Goal: Task Accomplishment & Management: Complete application form

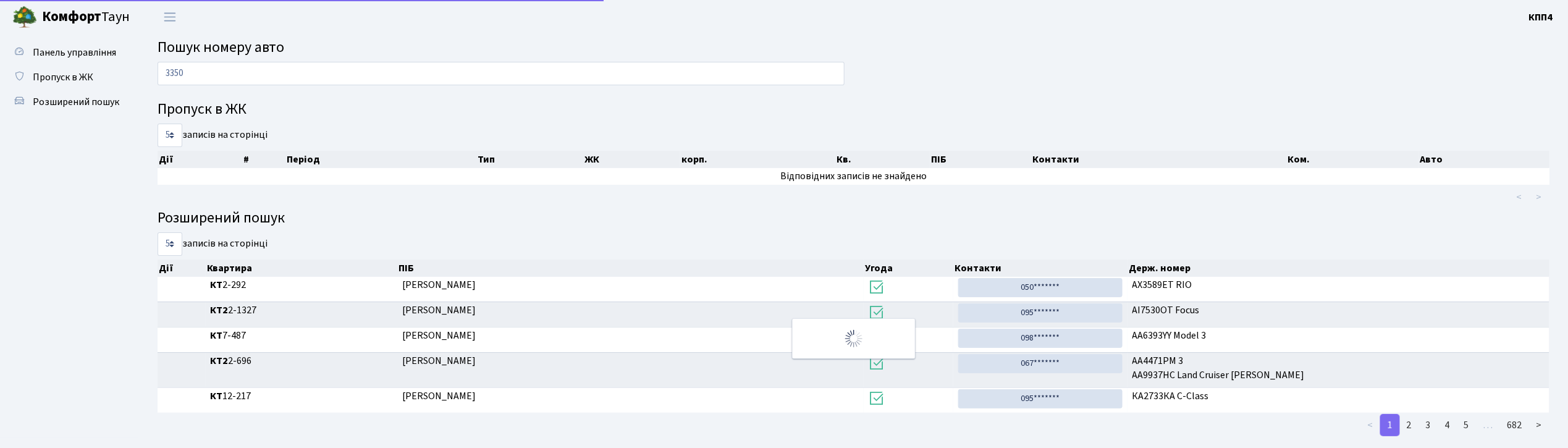
type input "3350"
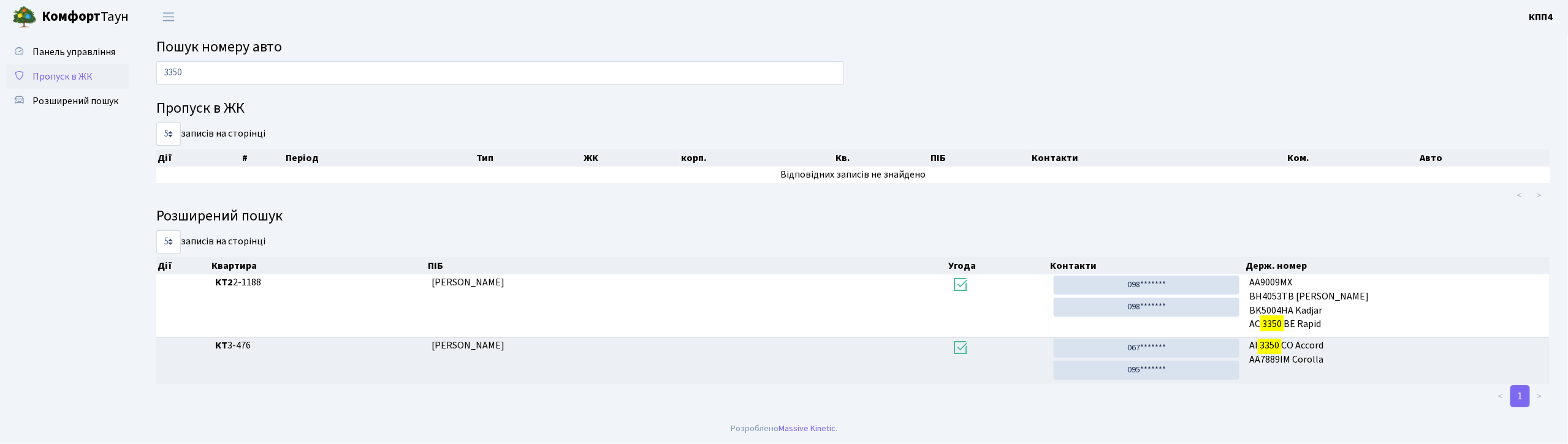
click at [75, 72] on span "Пропуск в ЖК" at bounding box center [62, 77] width 60 height 14
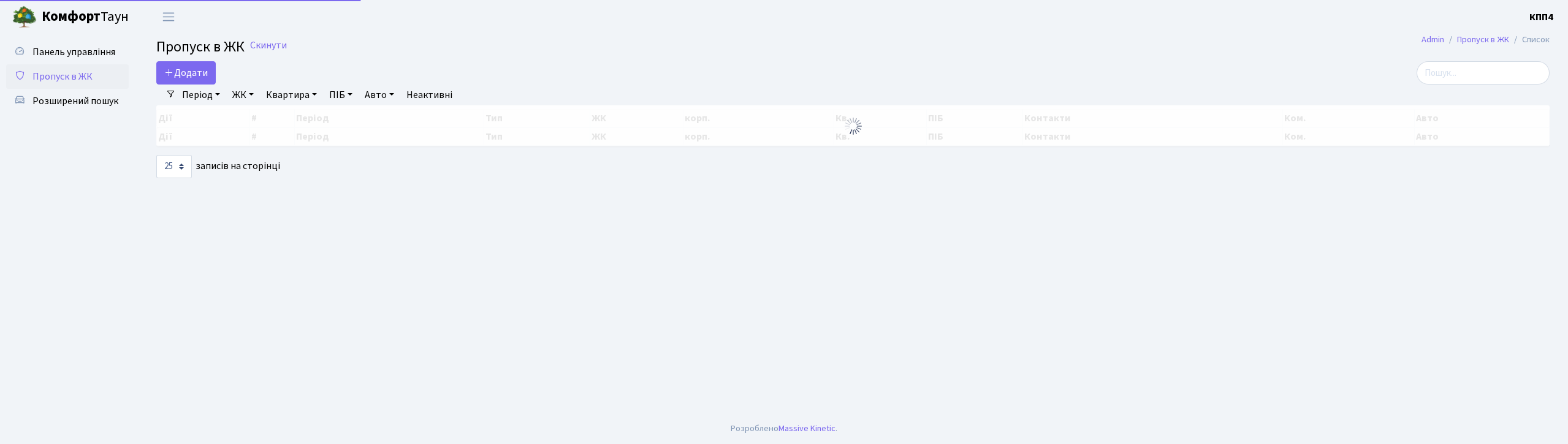
select select "25"
click at [1509, 77] on input "search" at bounding box center [1482, 73] width 133 height 23
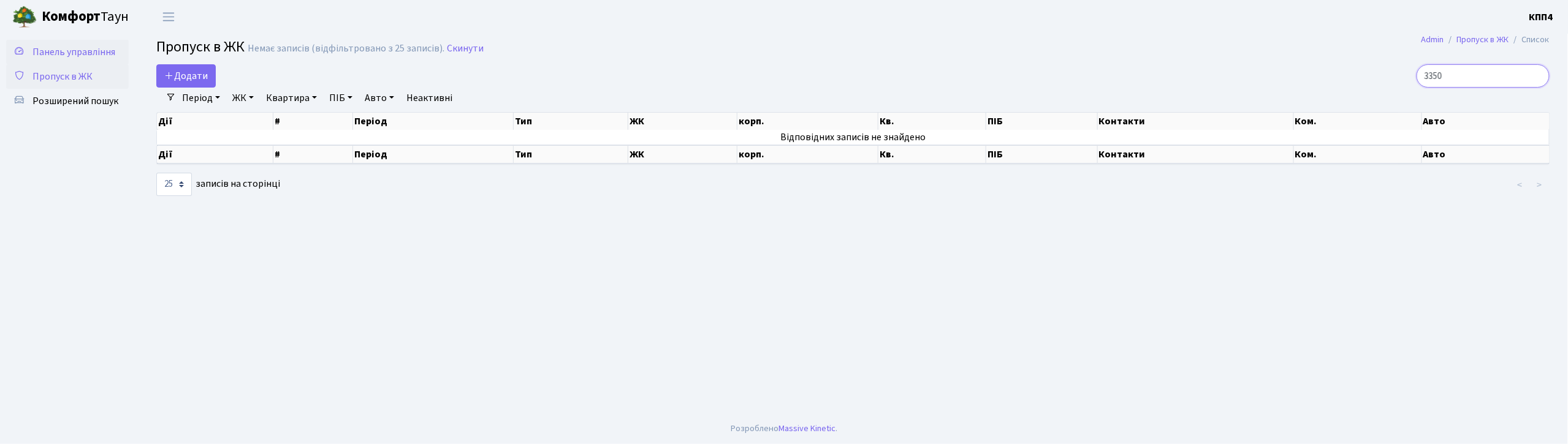
type input "3350"
click at [54, 48] on span "Панель управління" at bounding box center [73, 52] width 83 height 14
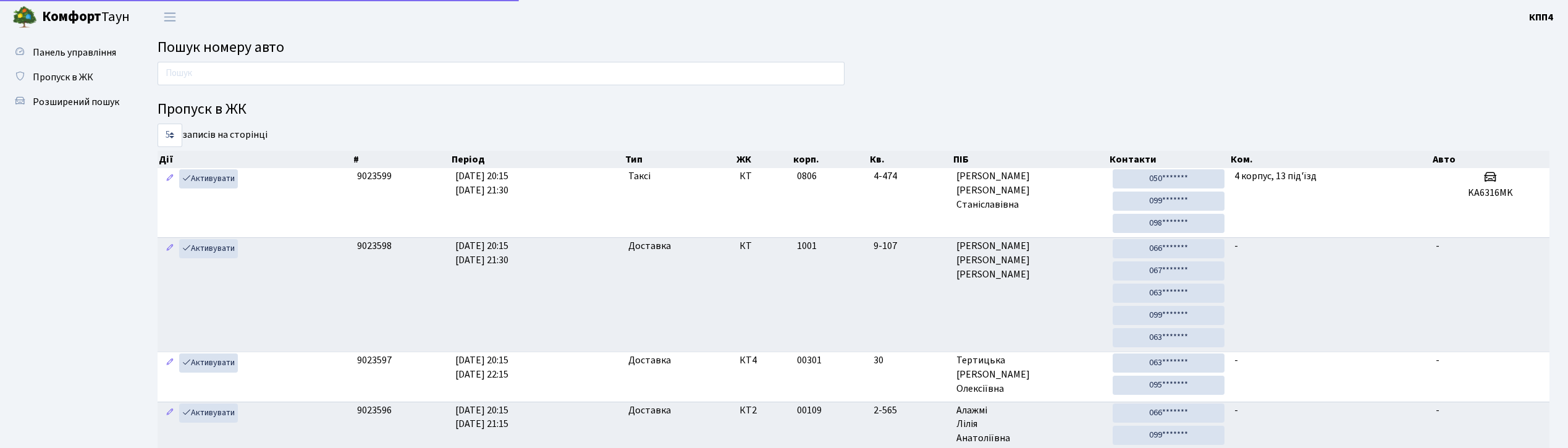
click at [220, 77] on input "text" at bounding box center [500, 74] width 687 height 24
type input "6311"
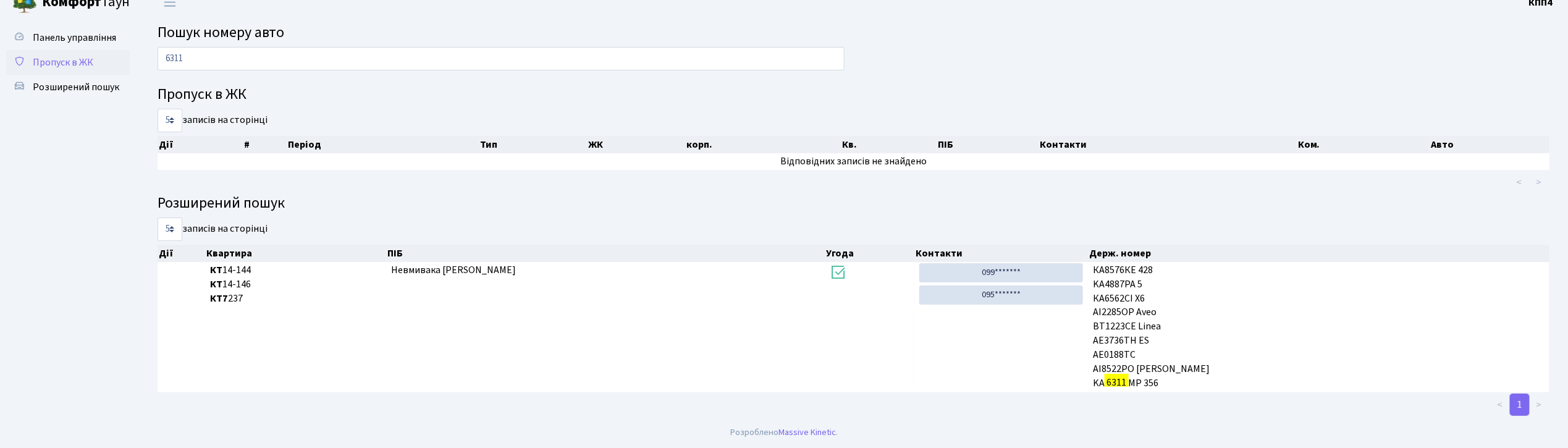
click at [60, 62] on span "Пропуск в ЖК" at bounding box center [63, 63] width 61 height 14
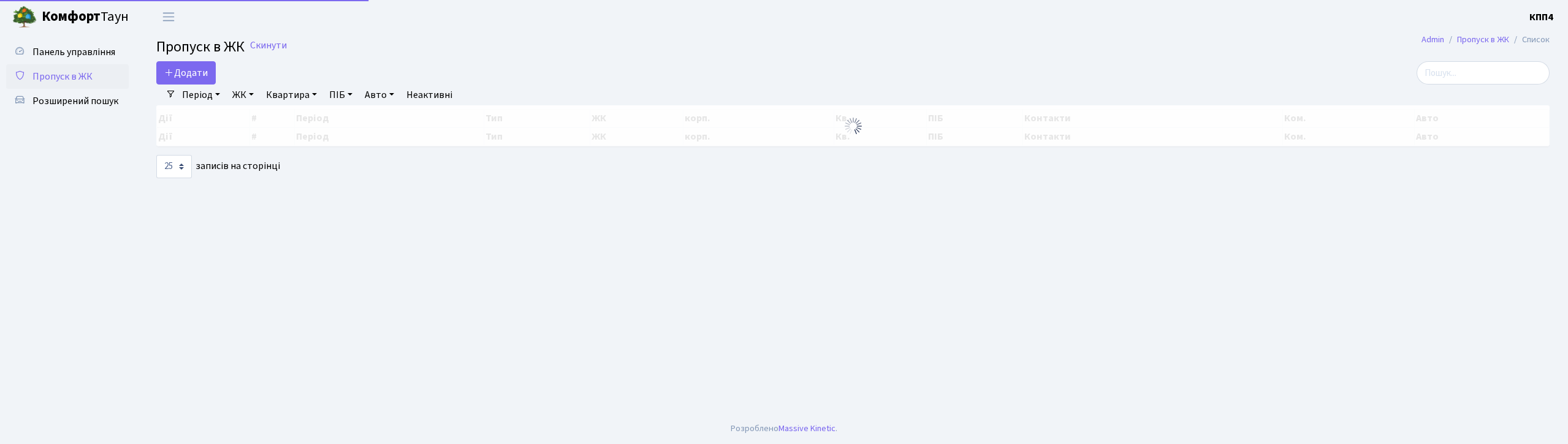
select select "25"
click at [1505, 67] on input "search" at bounding box center [1482, 73] width 133 height 23
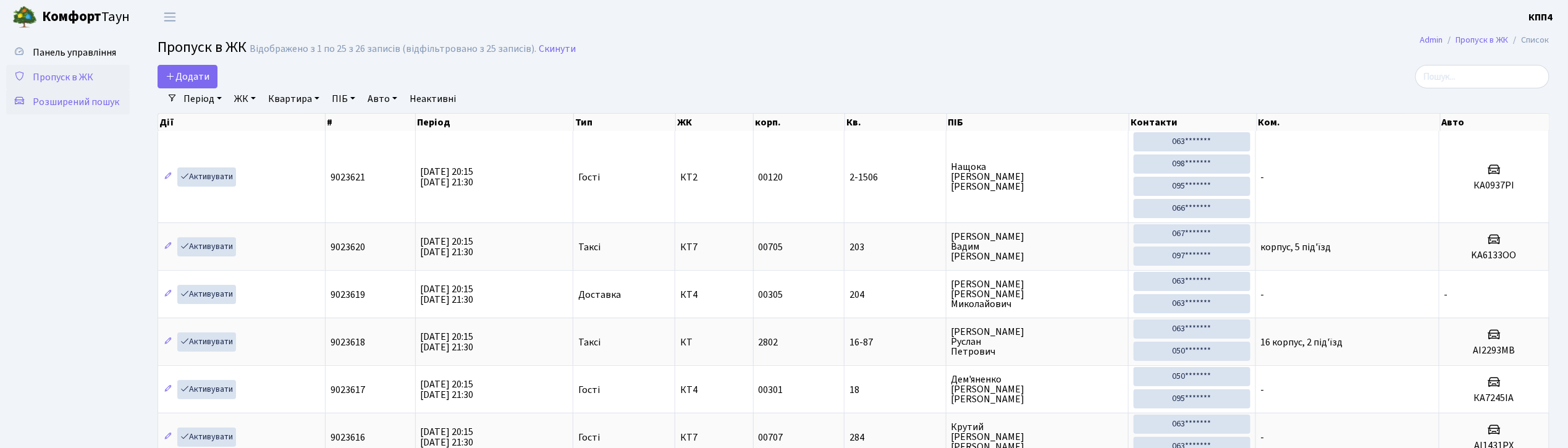
click at [72, 97] on span "Розширений пошук" at bounding box center [75, 102] width 86 height 14
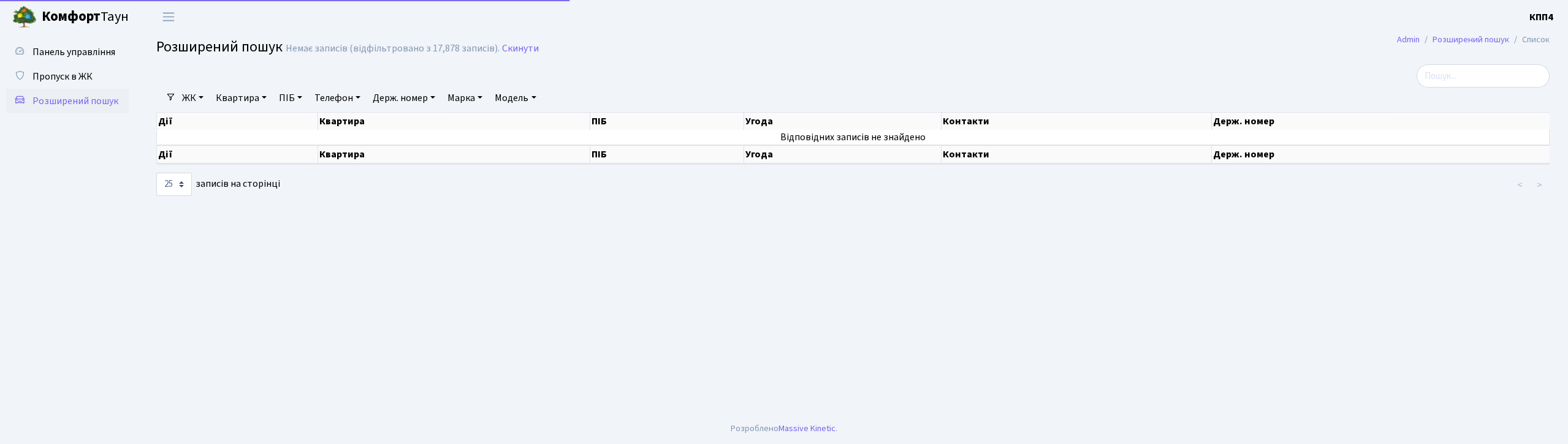
select select "25"
click at [240, 95] on link "Квартира" at bounding box center [241, 97] width 60 height 20
click at [80, 53] on span "Панель управління" at bounding box center [73, 52] width 83 height 14
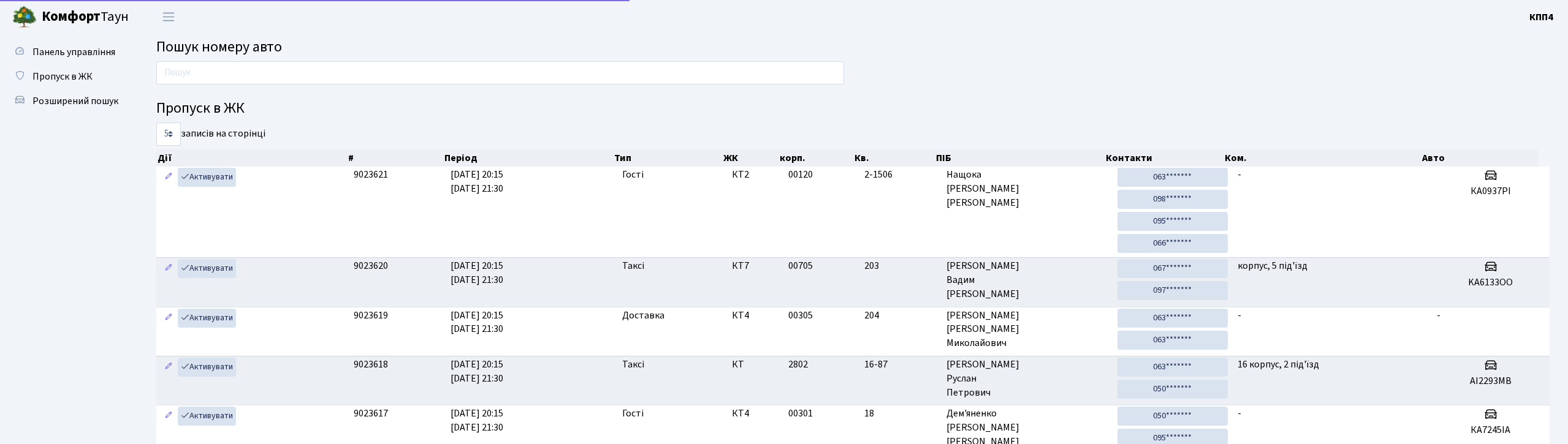
click at [245, 79] on input "text" at bounding box center [501, 73] width 688 height 23
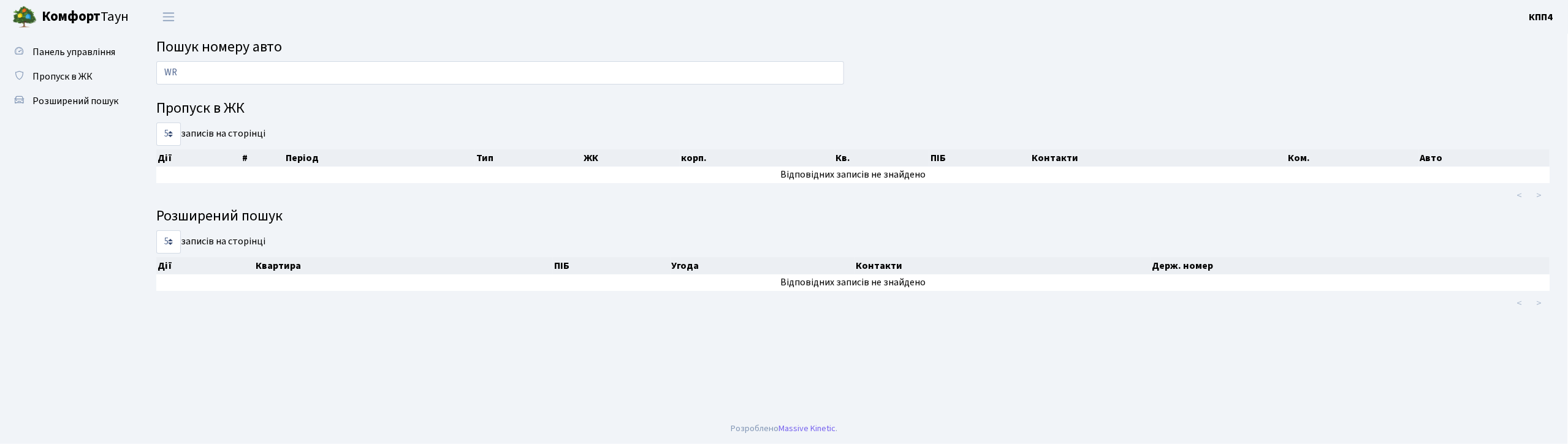
type input "W"
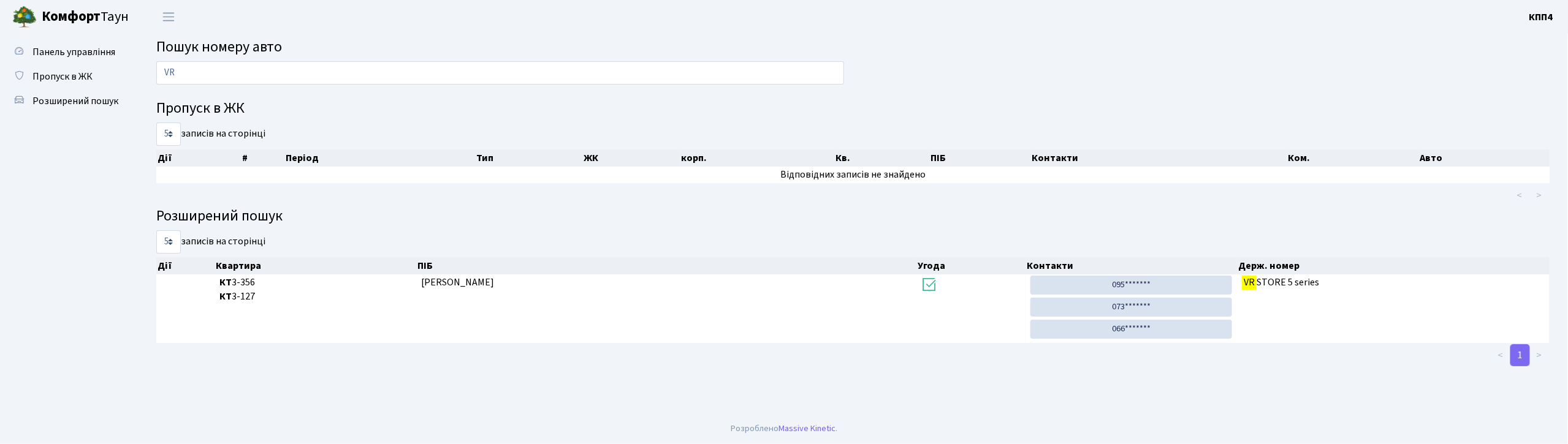
type input "V"
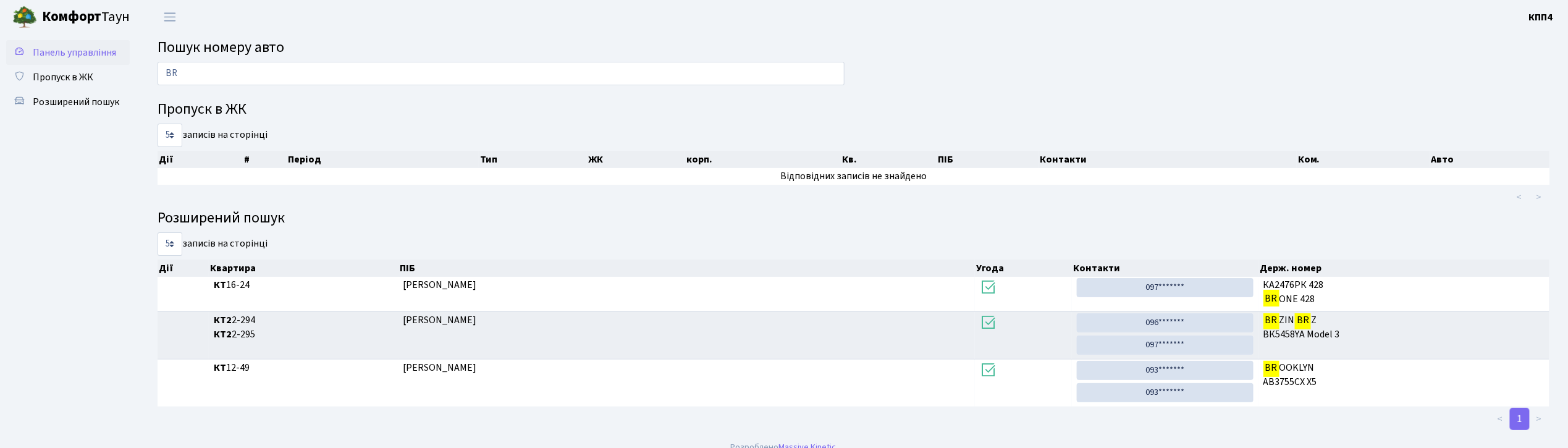
type input "BR"
click at [74, 56] on span "Панель управління" at bounding box center [73, 53] width 83 height 14
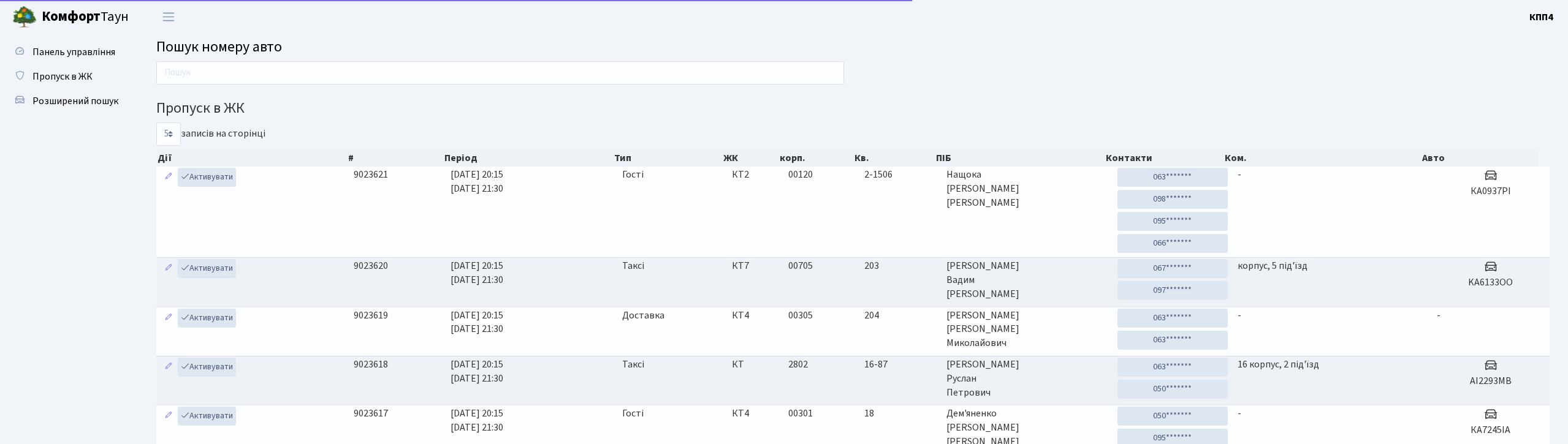
click at [219, 70] on input "text" at bounding box center [501, 73] width 688 height 23
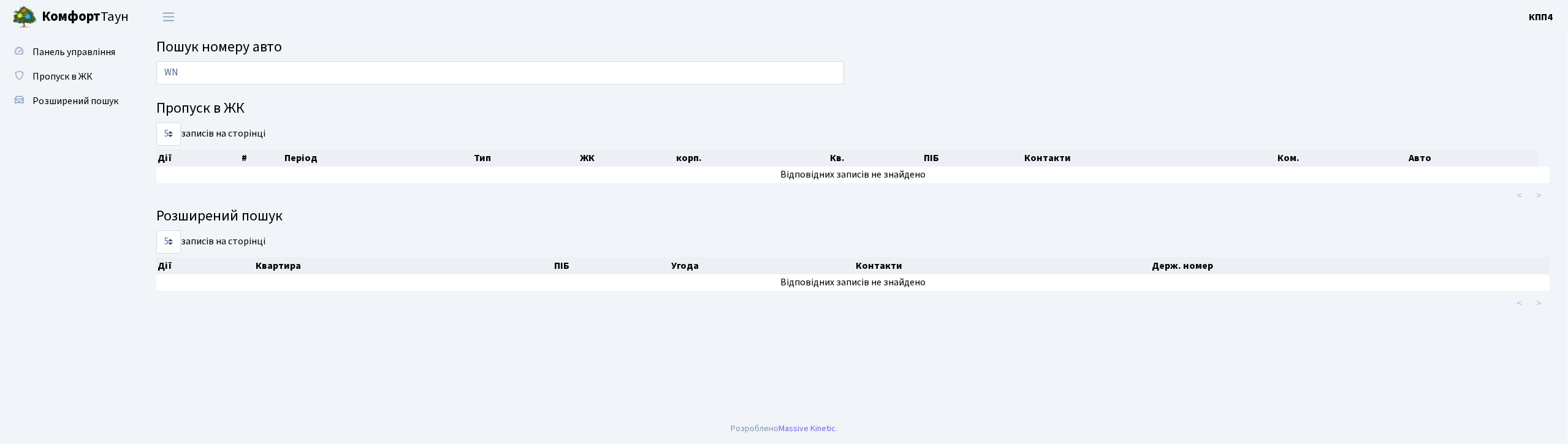
type input "W"
type input "V"
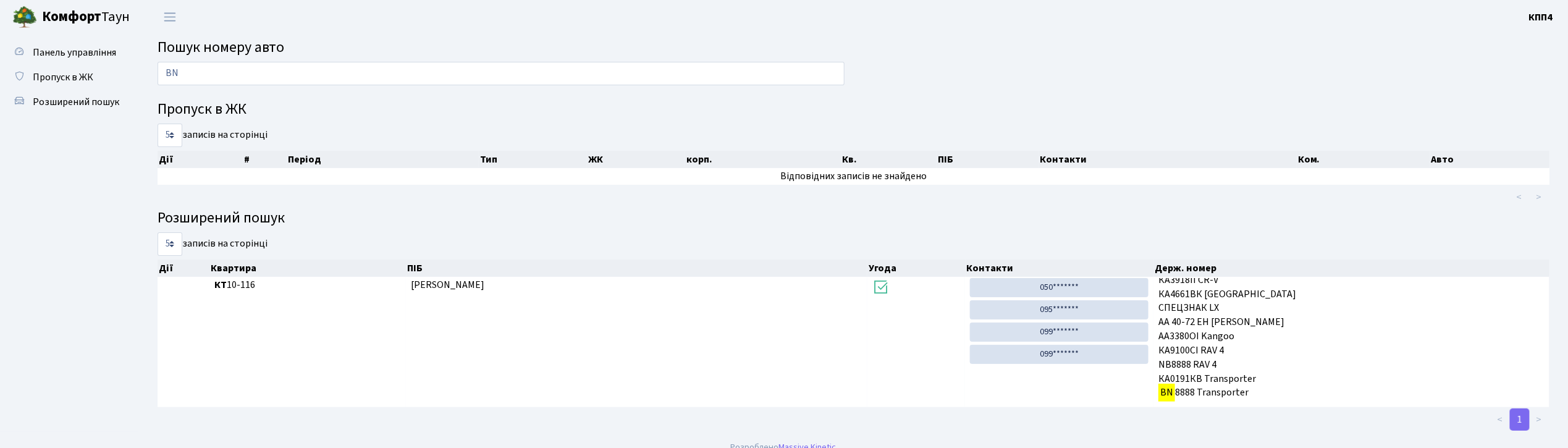
type input "B"
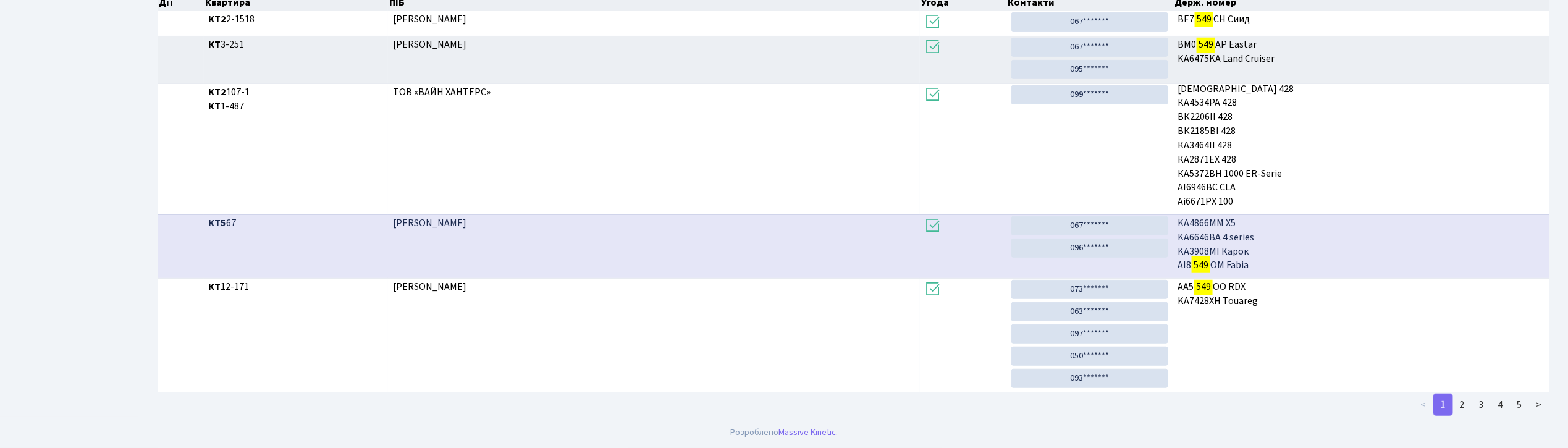
scroll to position [1, 0]
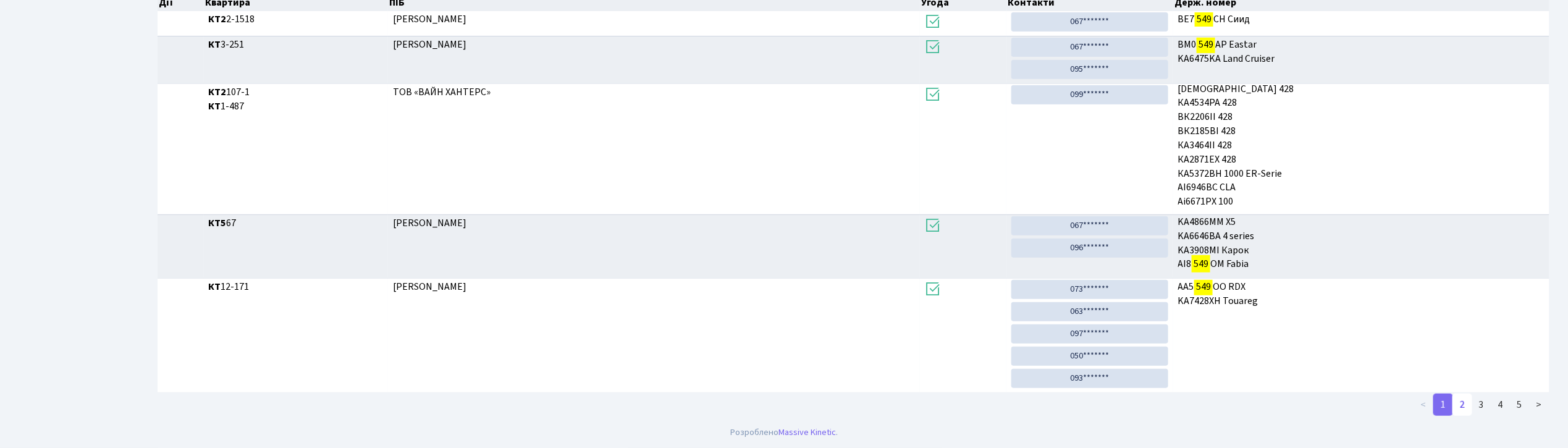
type input "549"
click at [1465, 406] on link "2" at bounding box center [1462, 405] width 20 height 23
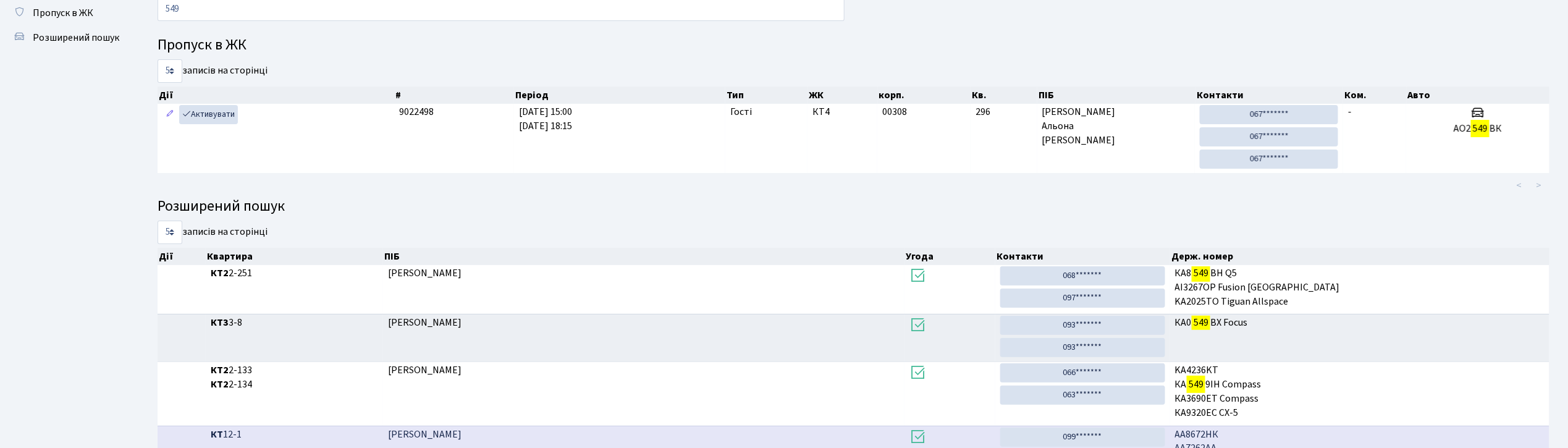
scroll to position [312, 0]
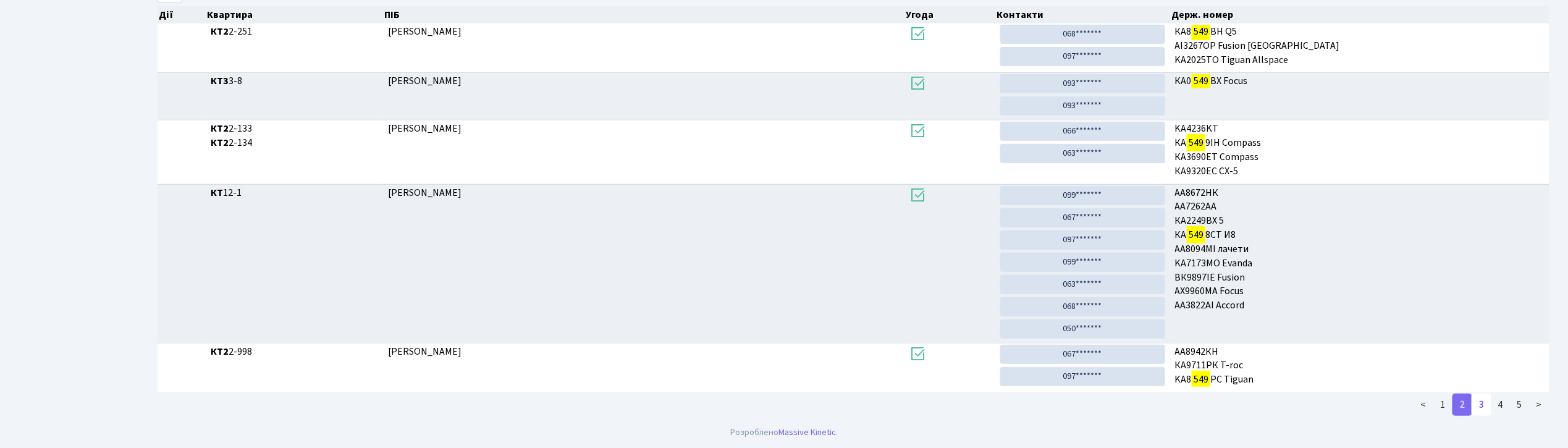
click at [1481, 398] on link "3" at bounding box center [1481, 405] width 20 height 23
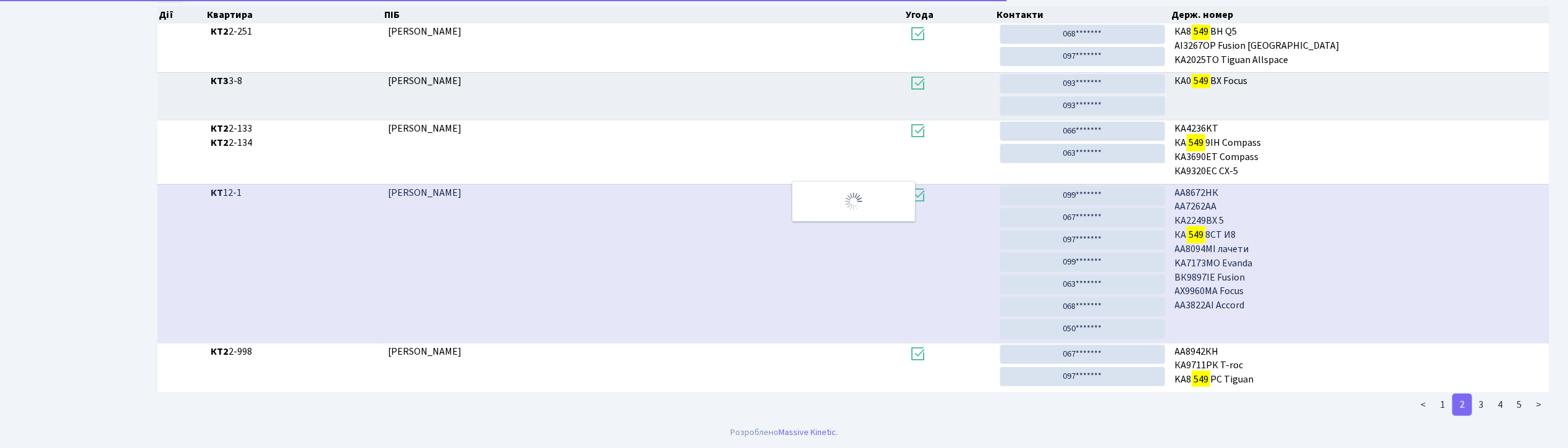
scroll to position [242, 0]
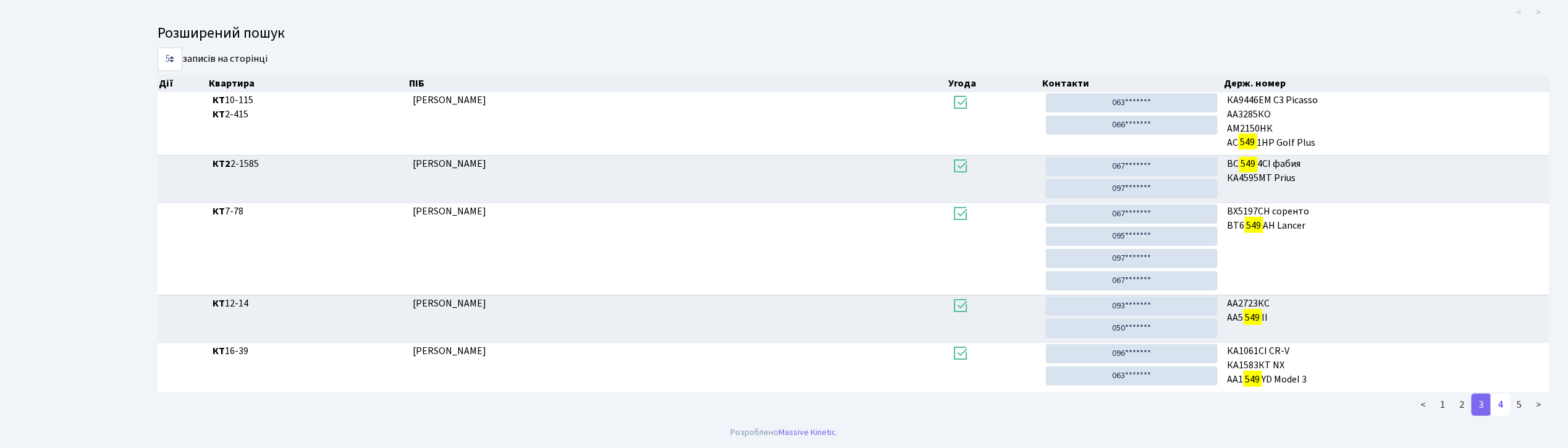
click at [1498, 404] on link "4" at bounding box center [1500, 405] width 20 height 23
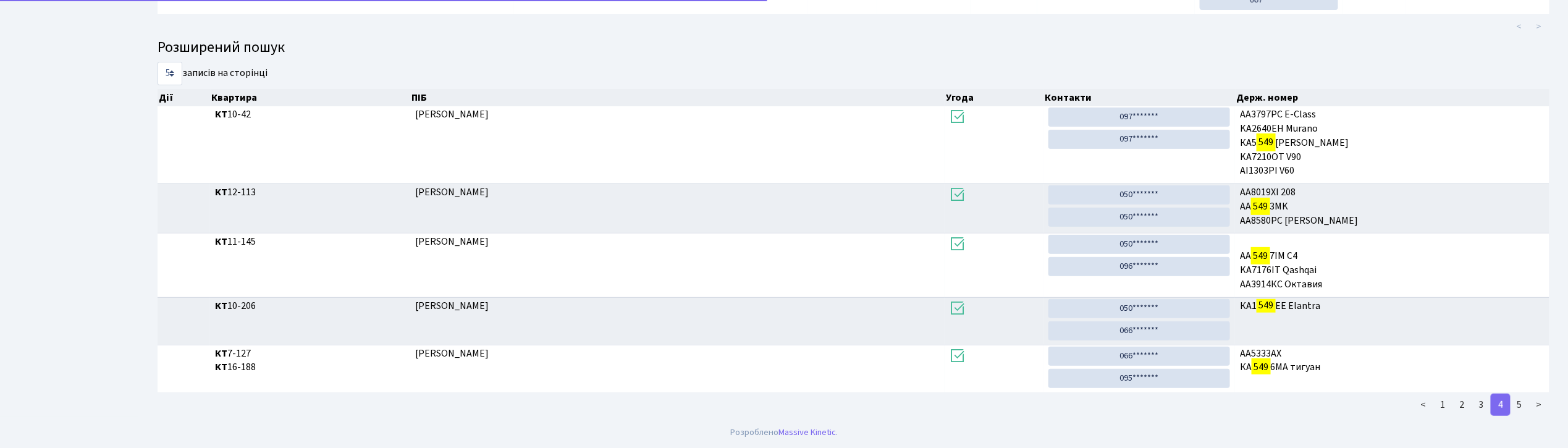
scroll to position [226, 0]
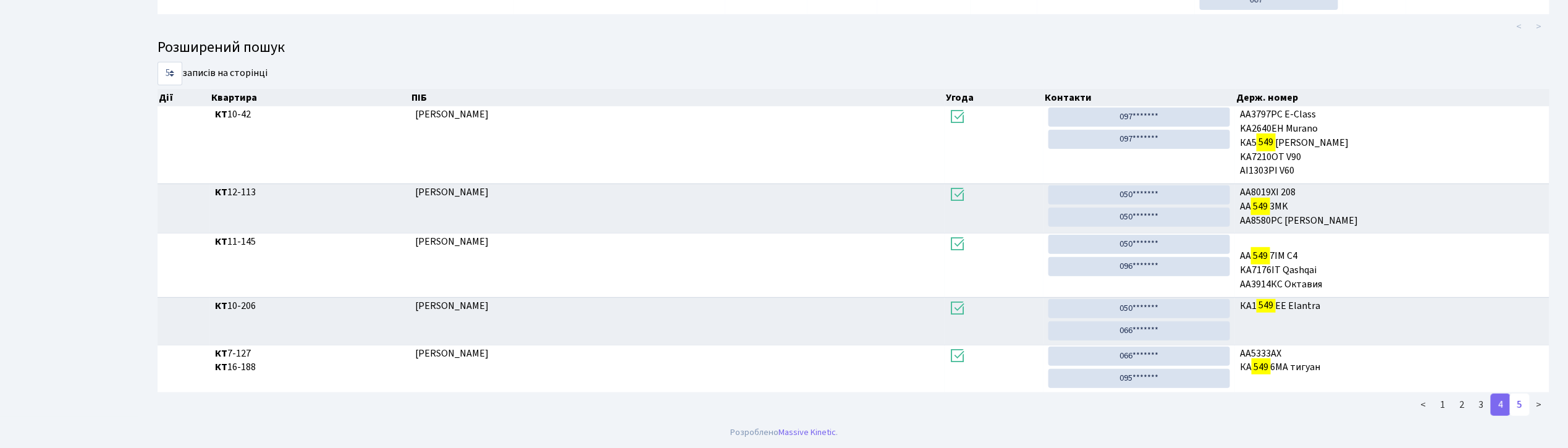
click at [1518, 404] on link "5" at bounding box center [1519, 405] width 20 height 23
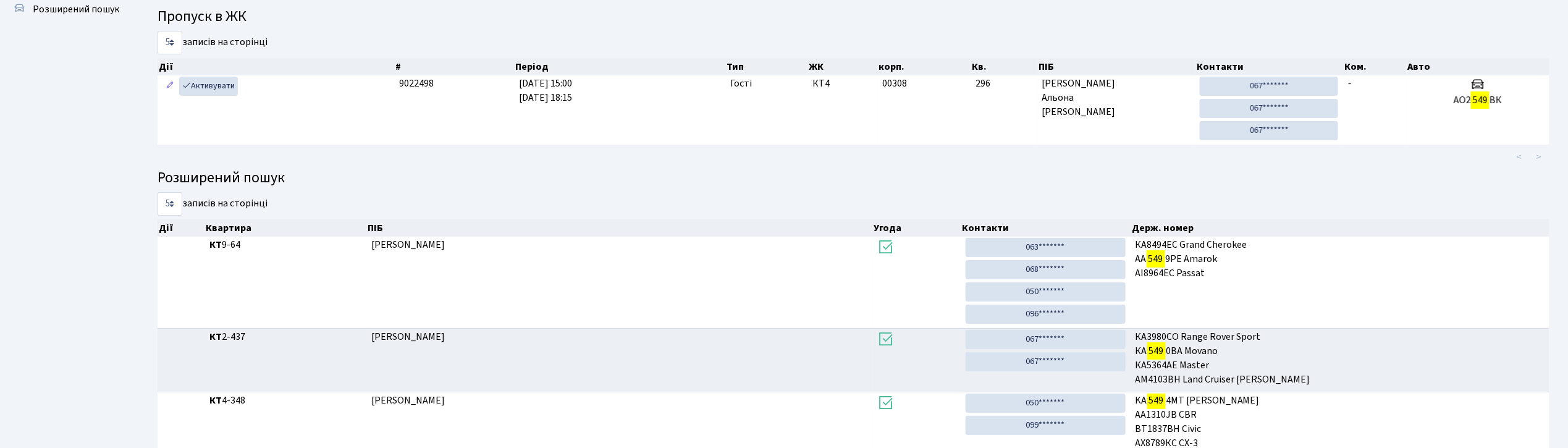
scroll to position [235, 0]
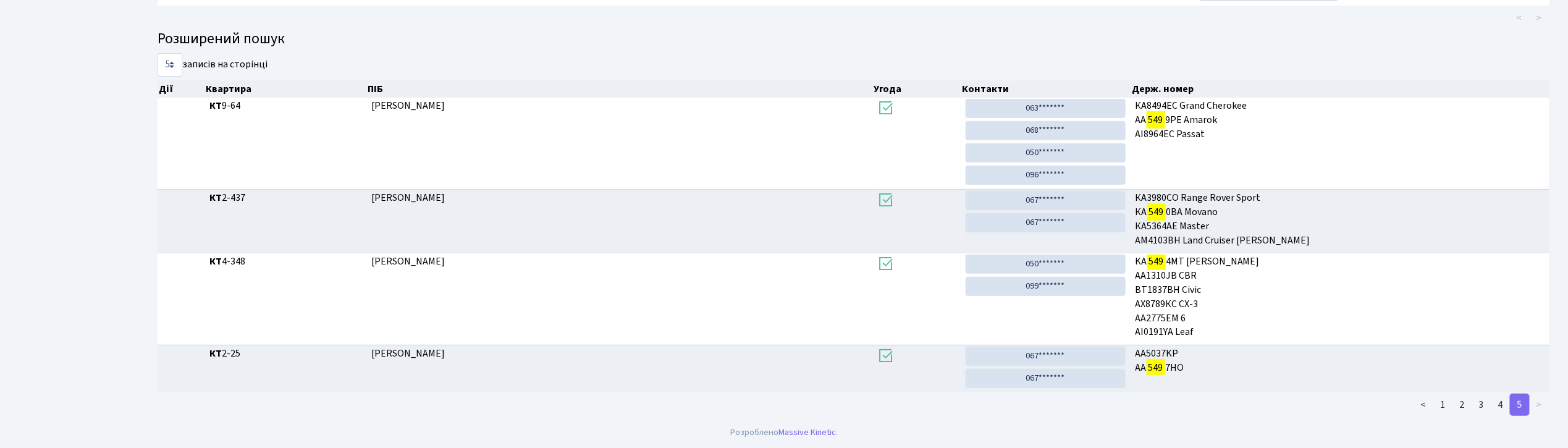
click at [1538, 406] on li ">" at bounding box center [1539, 405] width 20 height 23
click at [1540, 404] on li ">" at bounding box center [1539, 405] width 20 height 23
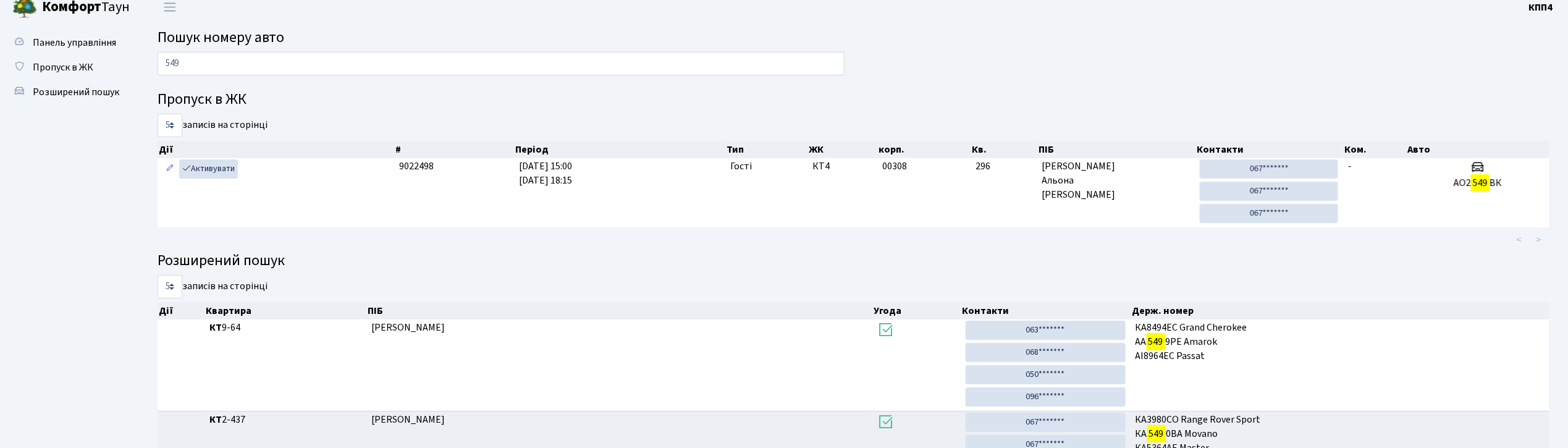
scroll to position [0, 0]
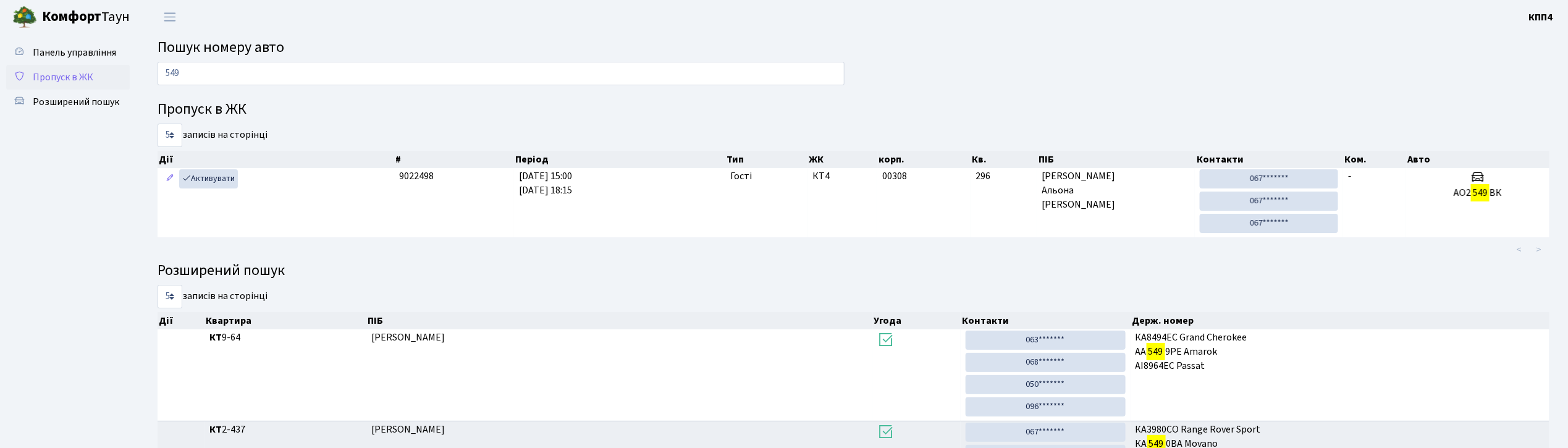
click at [60, 77] on span "Пропуск в ЖК" at bounding box center [63, 77] width 61 height 14
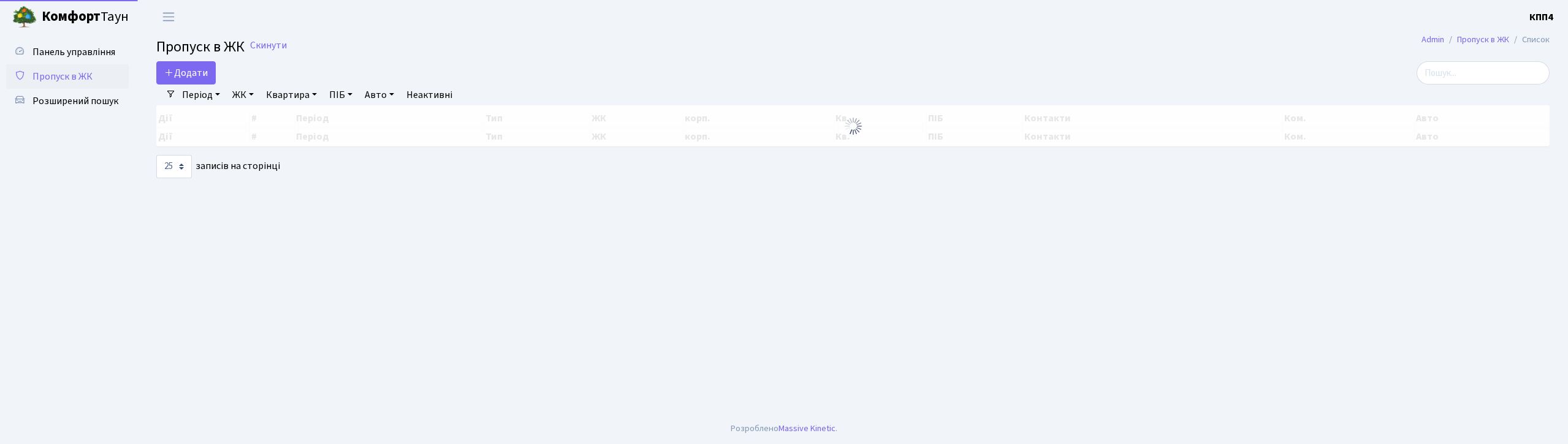
select select "25"
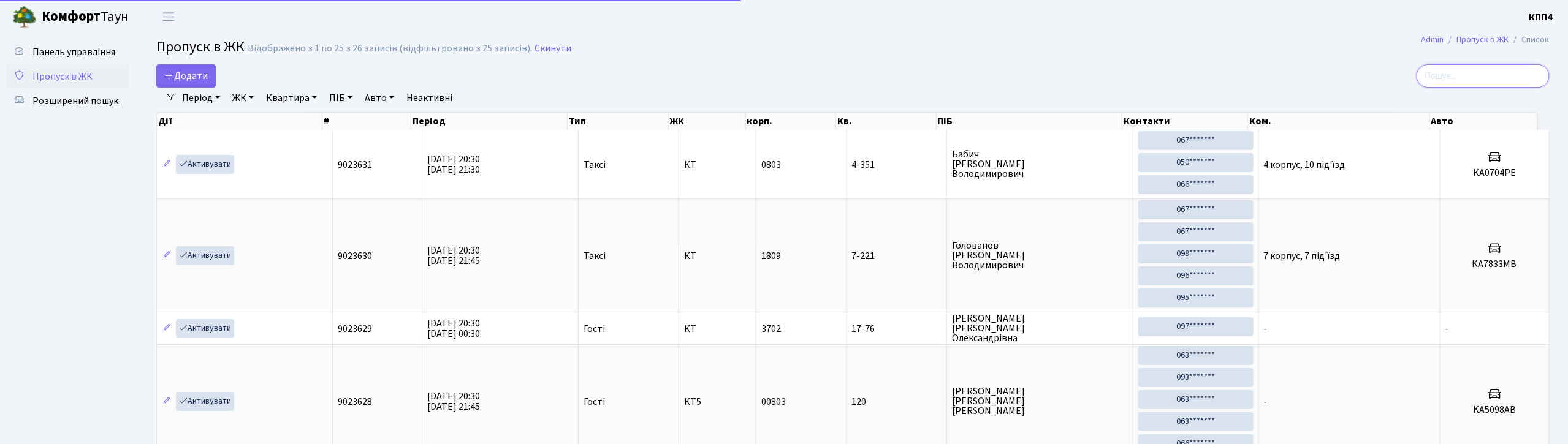
click at [1442, 77] on input "search" at bounding box center [1482, 76] width 133 height 23
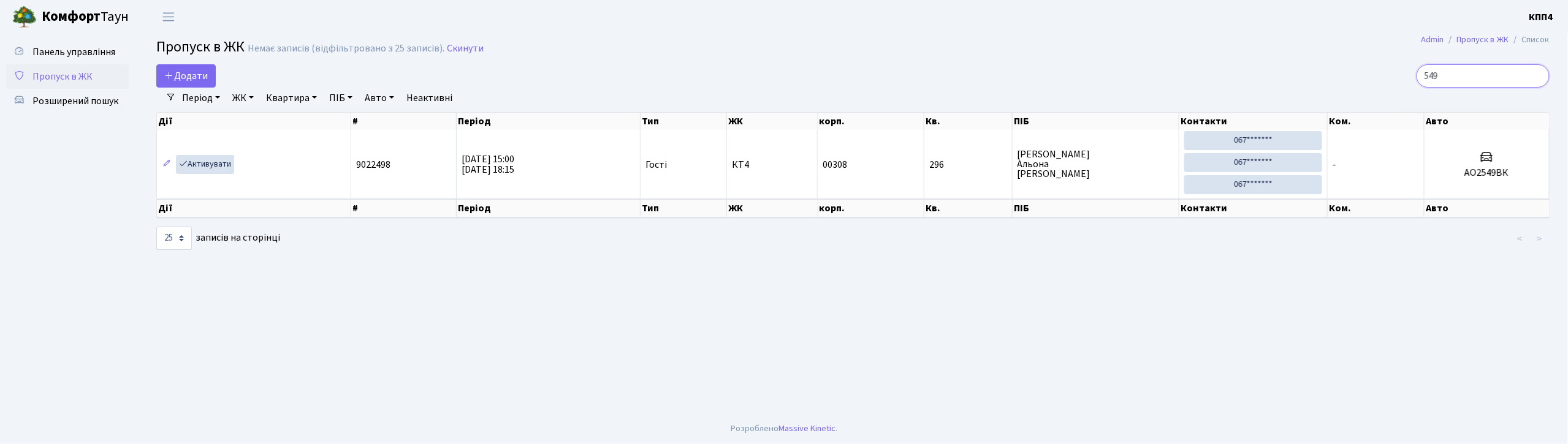
type input "549"
click at [207, 96] on link "Період" at bounding box center [200, 97] width 48 height 20
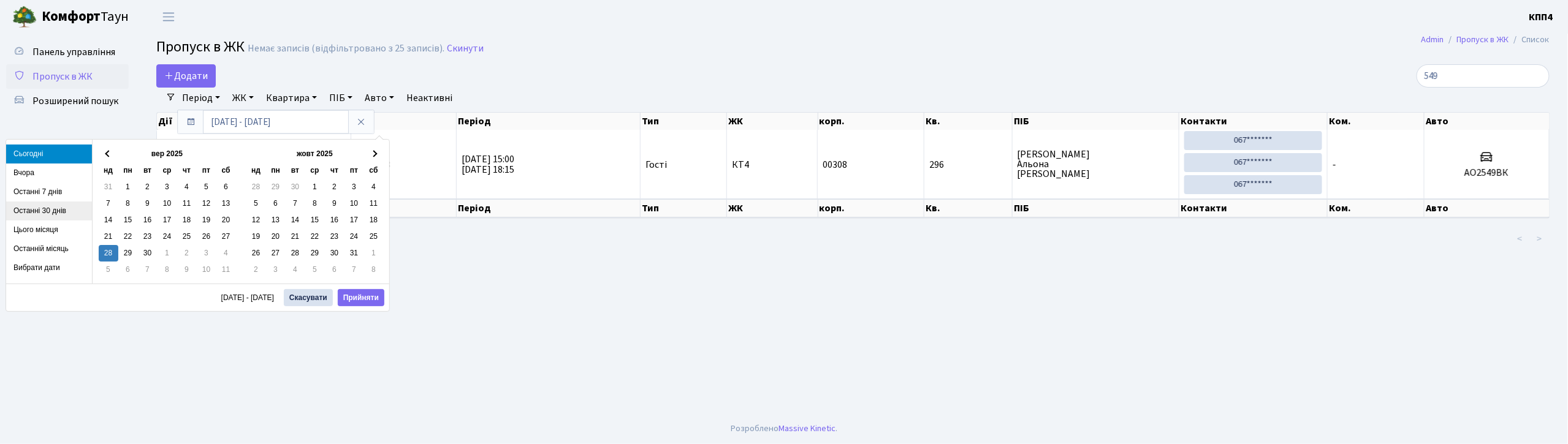
click at [45, 208] on li "Останні 30 днів" at bounding box center [49, 211] width 86 height 19
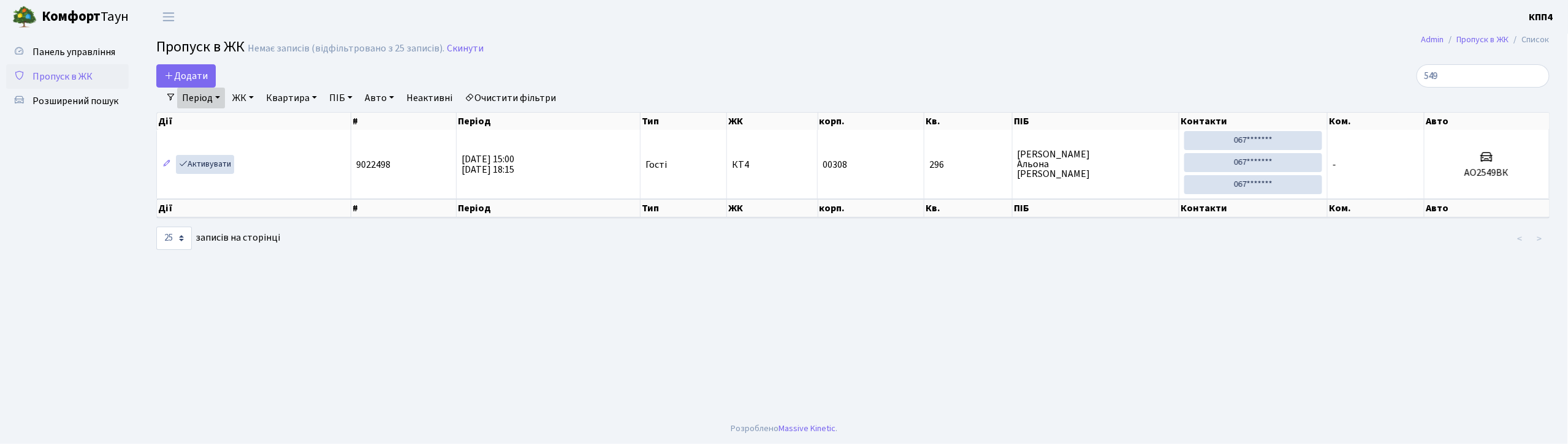
click at [69, 72] on span "Пропуск в ЖК" at bounding box center [62, 77] width 60 height 14
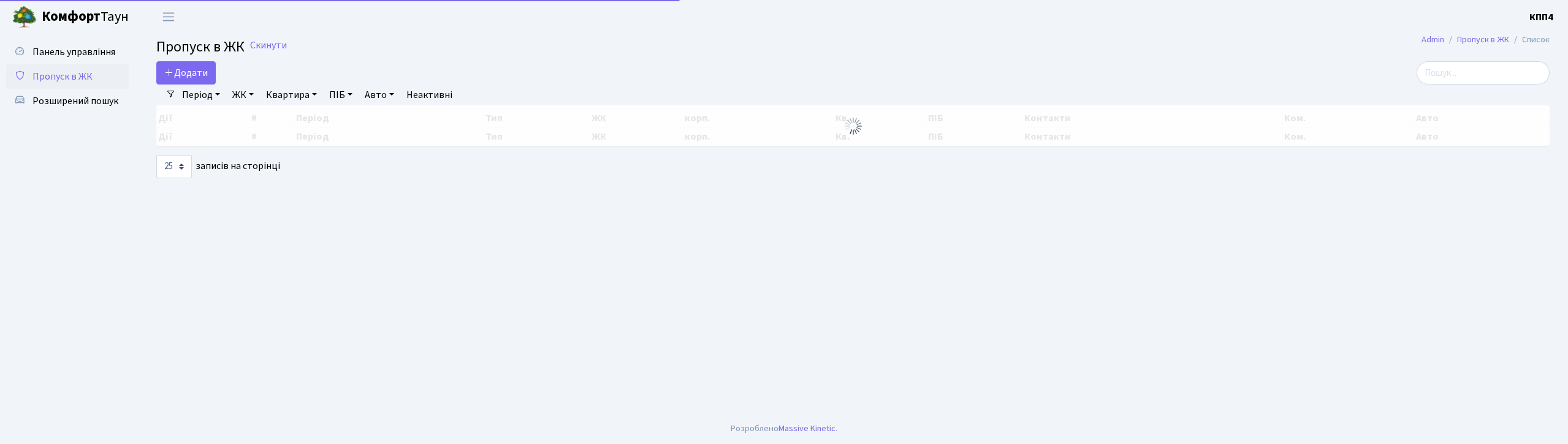
select select "25"
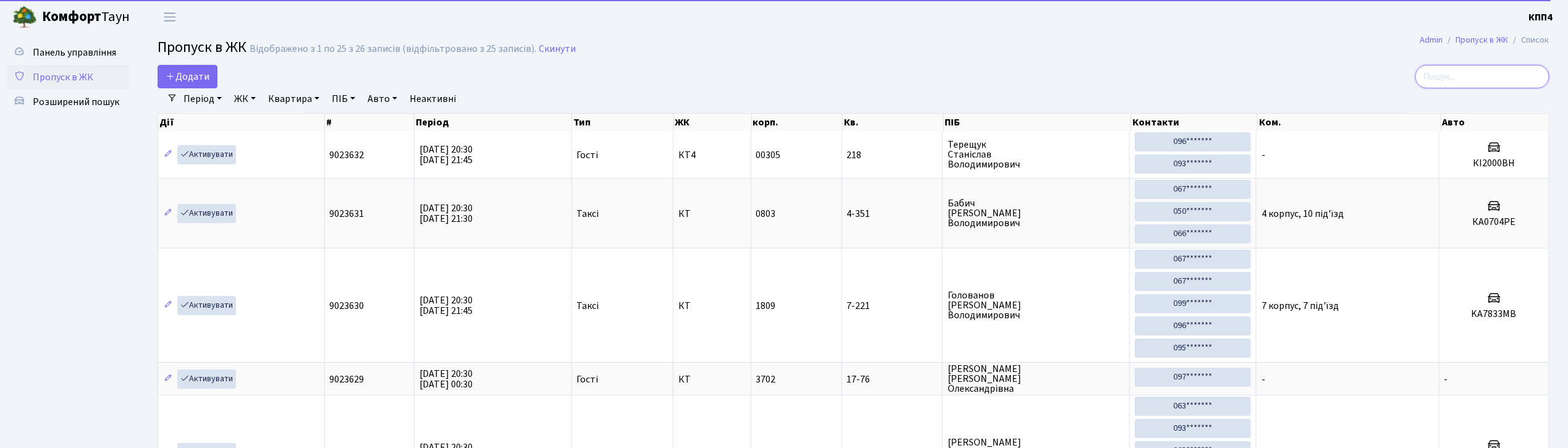
click at [1480, 77] on input "search" at bounding box center [1482, 76] width 134 height 24
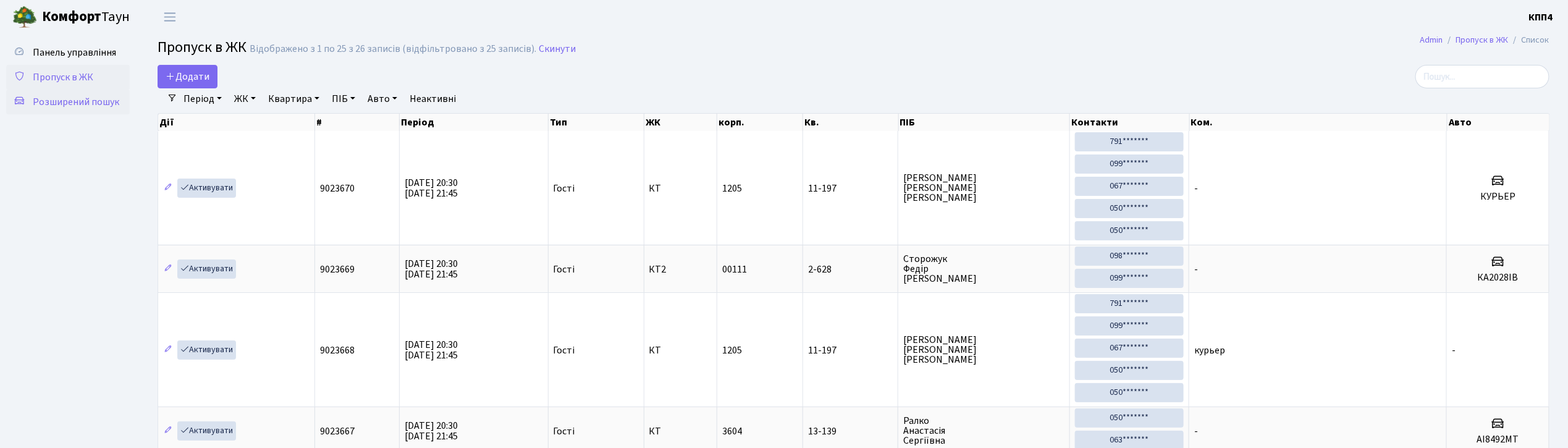
click at [75, 110] on link "Розширений пошук" at bounding box center [68, 101] width 123 height 25
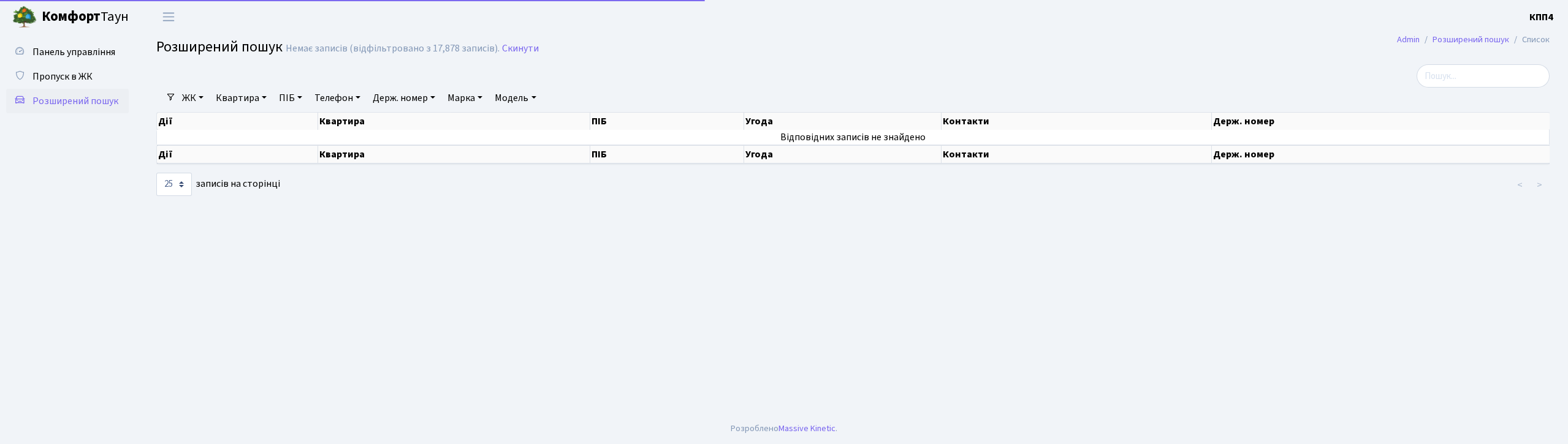
select select "25"
click at [233, 109] on div "Дії Квартира ПІБ Угода Контакти Держ. номер" at bounding box center [853, 120] width 1393 height 21
click at [261, 104] on link "Квартира" at bounding box center [241, 97] width 60 height 20
click at [254, 127] on input "text" at bounding box center [248, 122] width 72 height 23
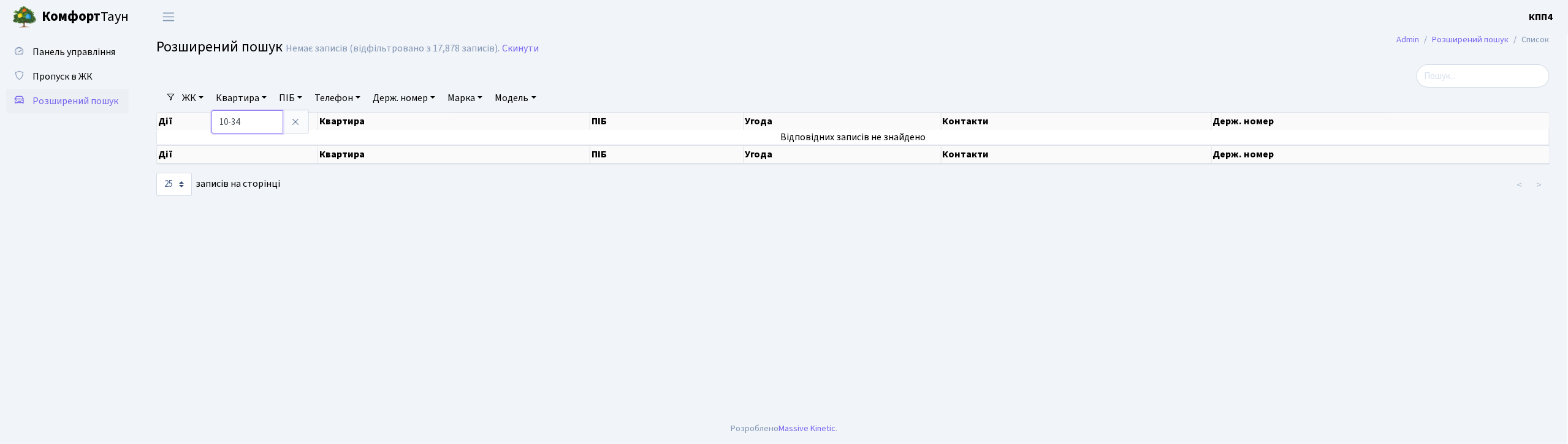
type input "10-34"
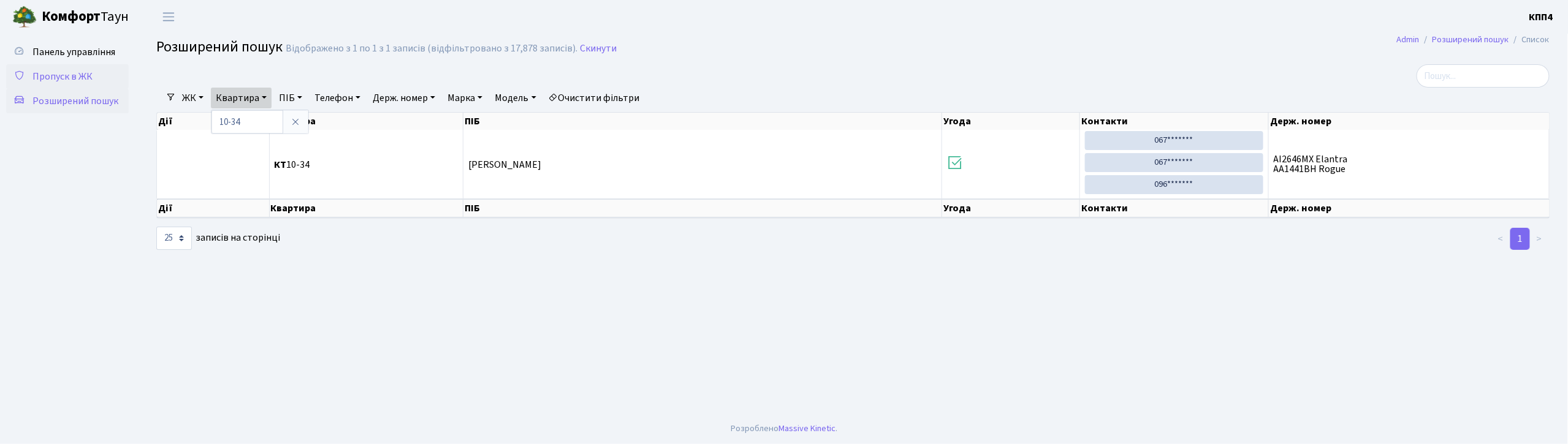
click at [61, 70] on span "Пропуск в ЖК" at bounding box center [62, 77] width 60 height 14
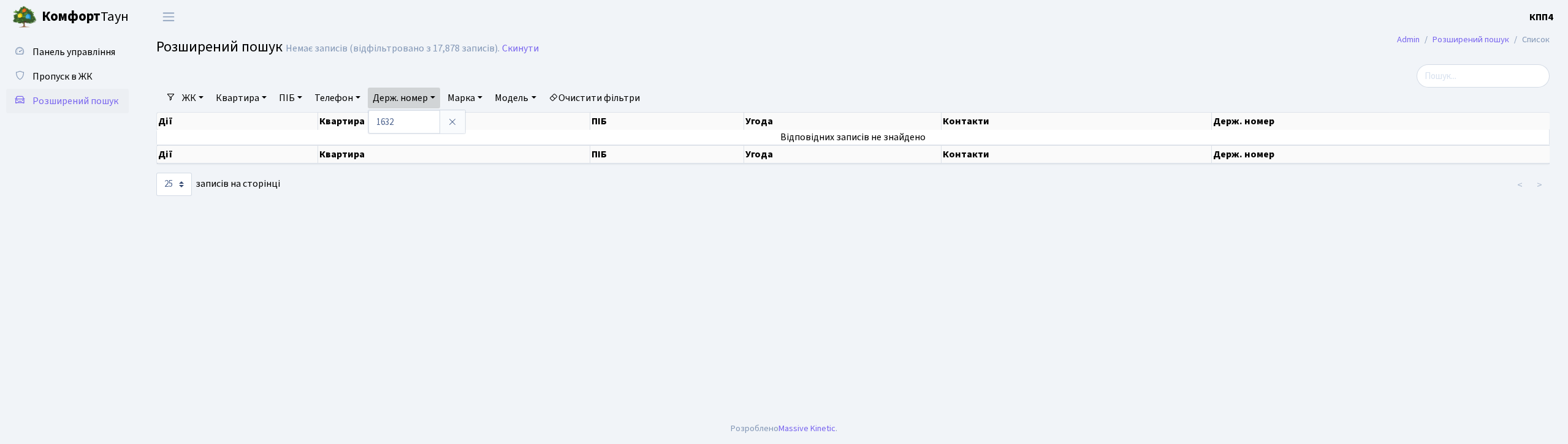
select select "25"
click at [60, 77] on span "Пропуск в ЖК" at bounding box center [62, 77] width 60 height 14
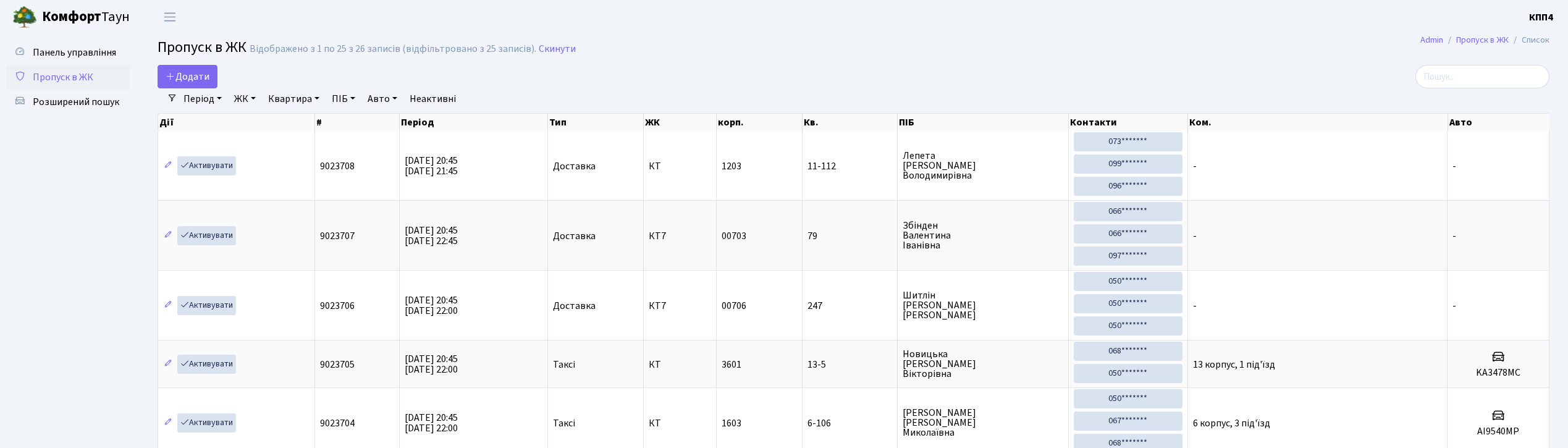
select select "25"
click at [72, 100] on span "Розширений пошук" at bounding box center [75, 102] width 86 height 14
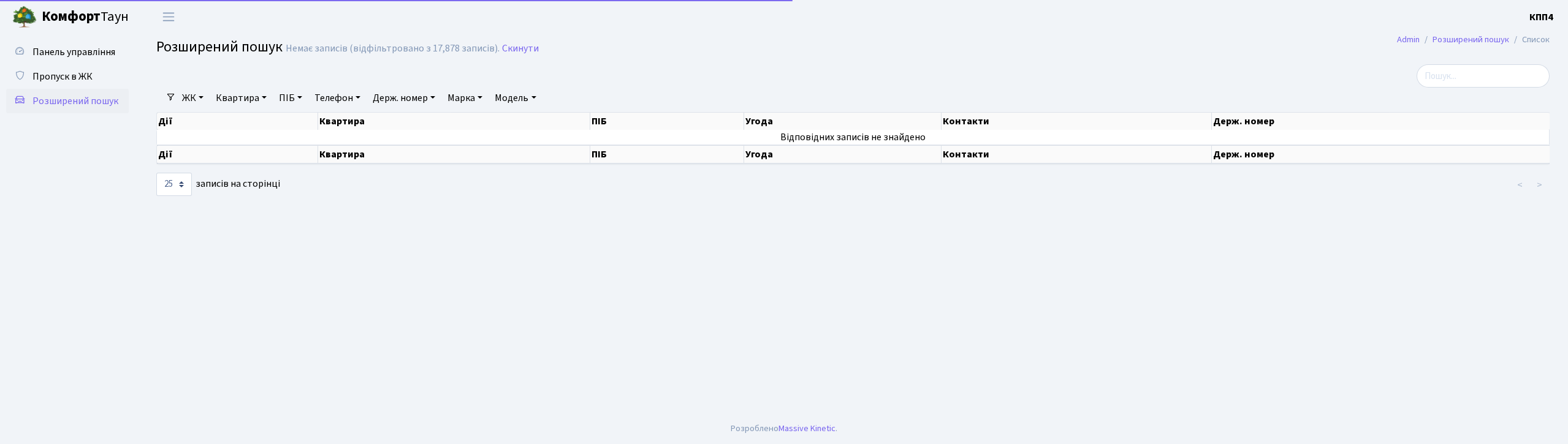
select select "25"
click at [347, 100] on link "Телефон" at bounding box center [336, 97] width 55 height 20
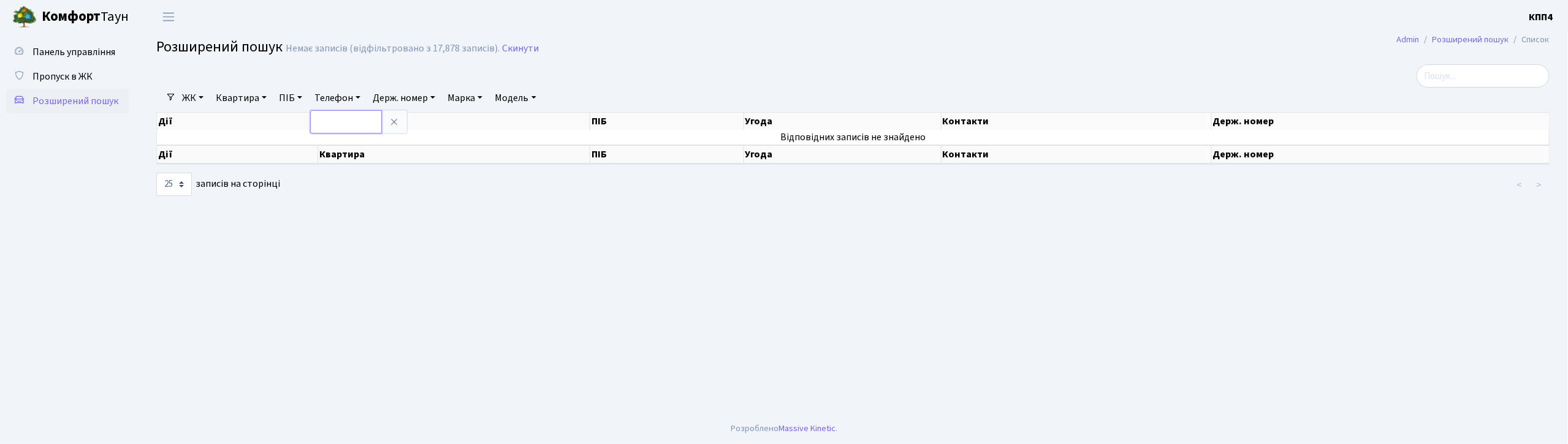
paste input "0956874524"
type input "0956874524"
click at [49, 74] on span "Пропуск в ЖК" at bounding box center [62, 77] width 60 height 14
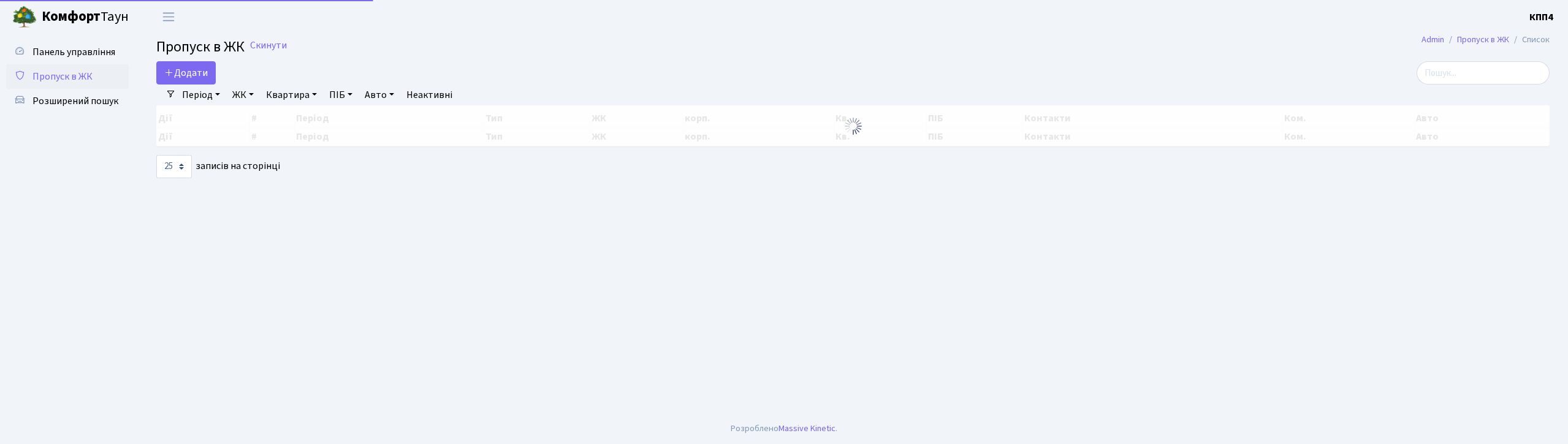
select select "25"
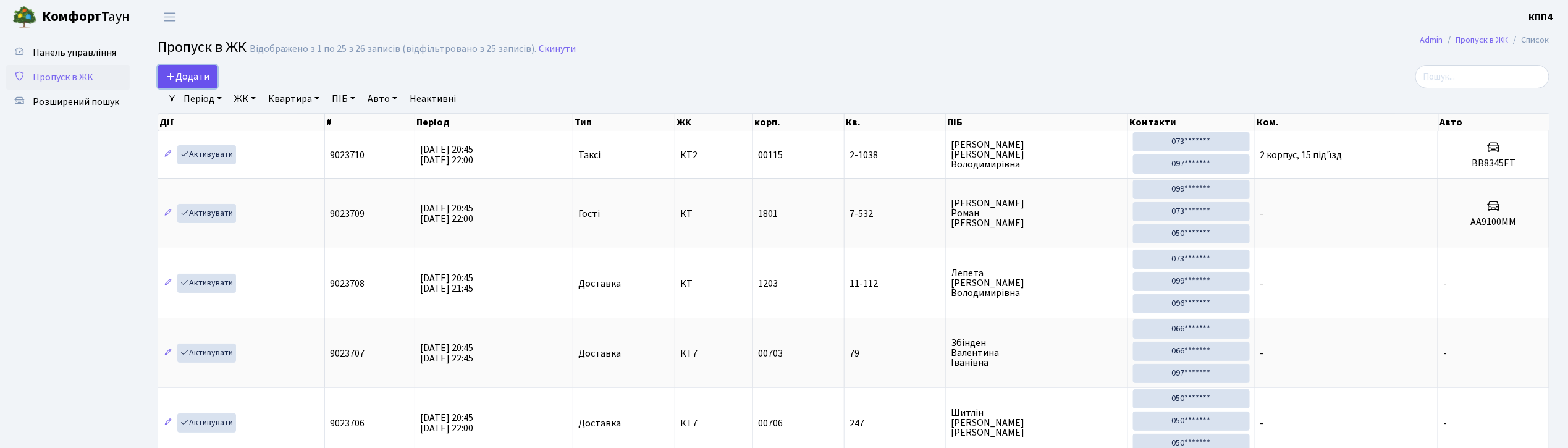
click at [205, 86] on link "Додати" at bounding box center [187, 76] width 60 height 24
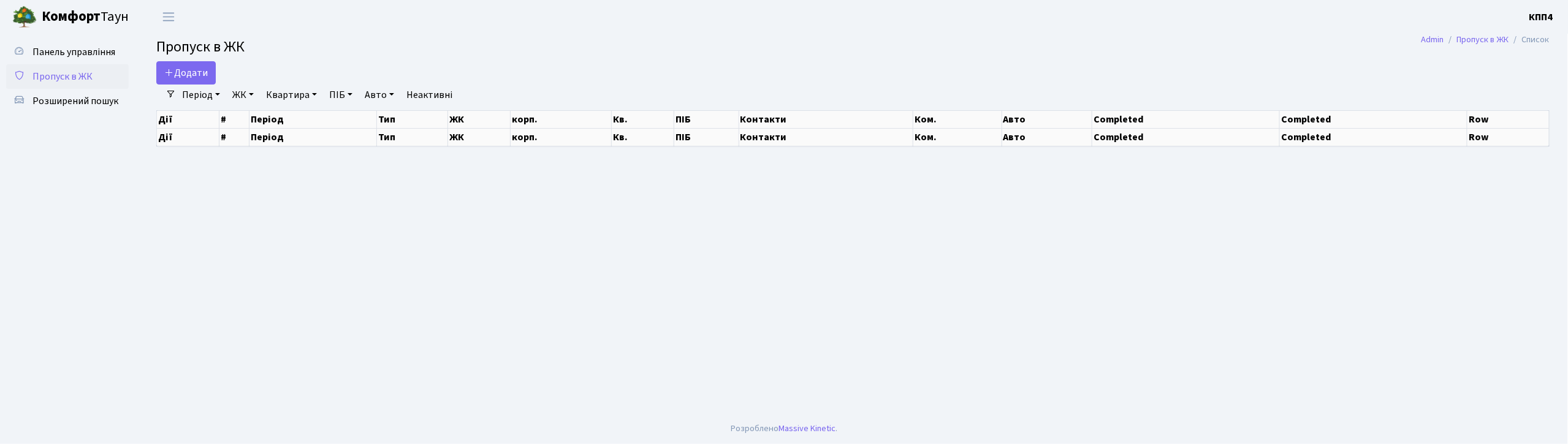
select select "25"
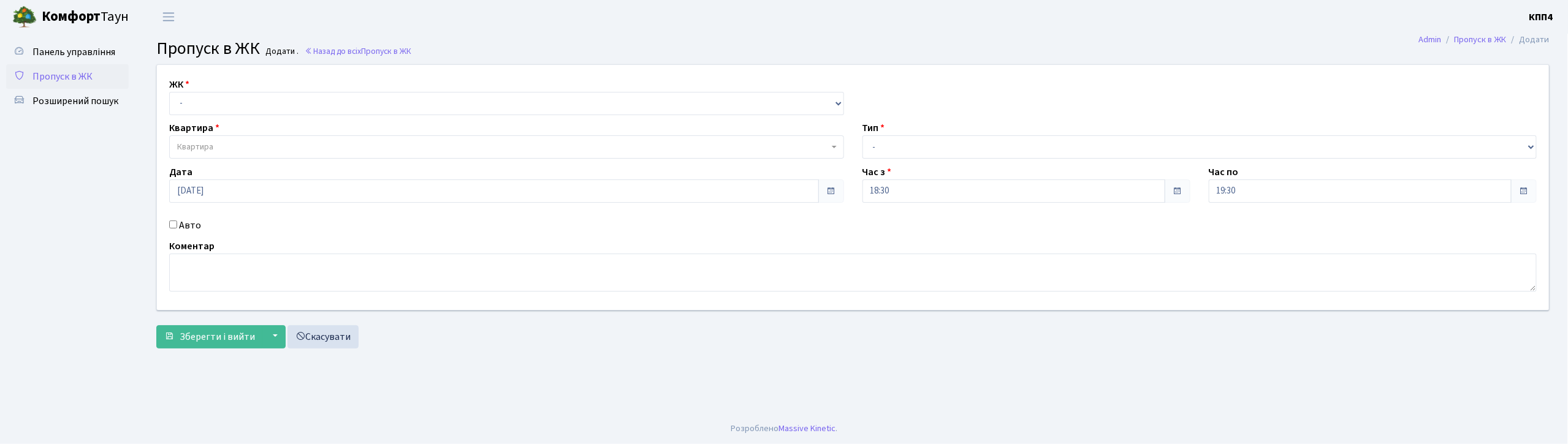
click at [64, 74] on span "Пропуск в ЖК" at bounding box center [62, 77] width 60 height 14
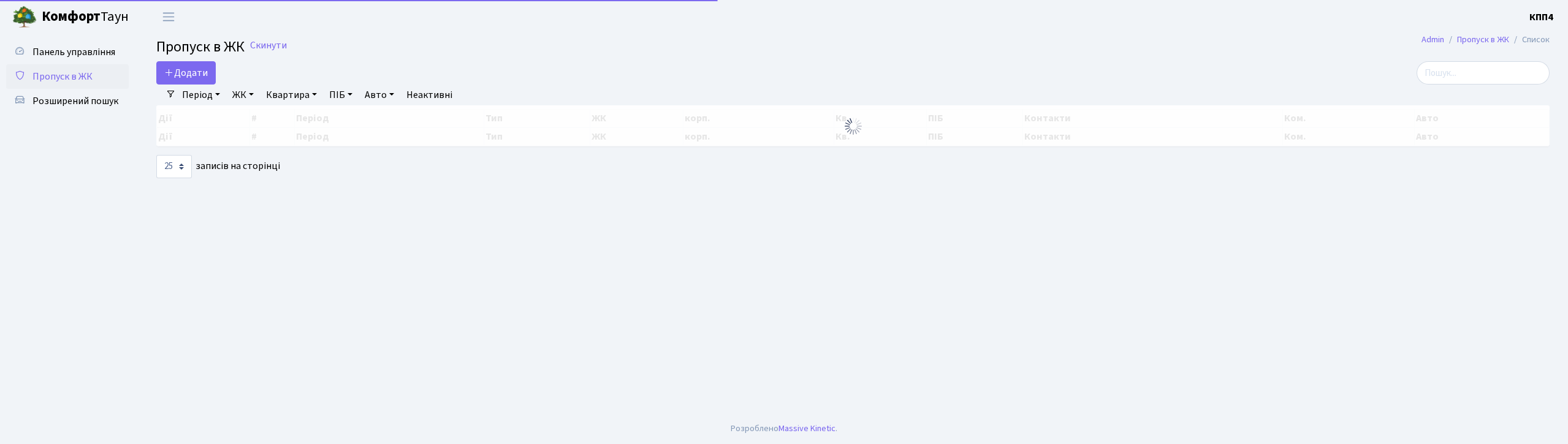
select select "25"
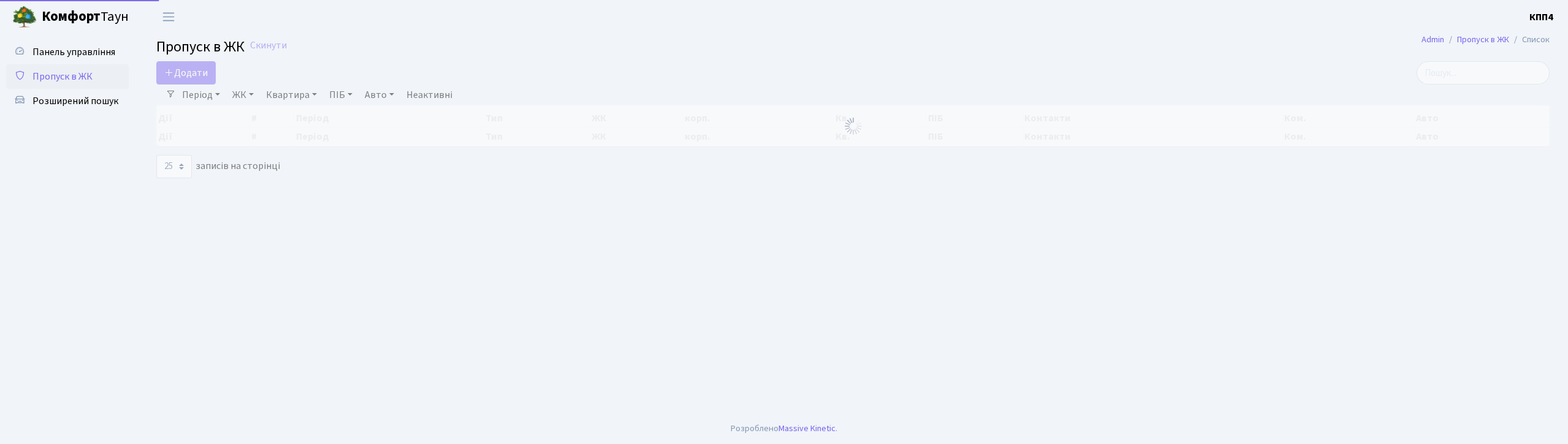
select select "25"
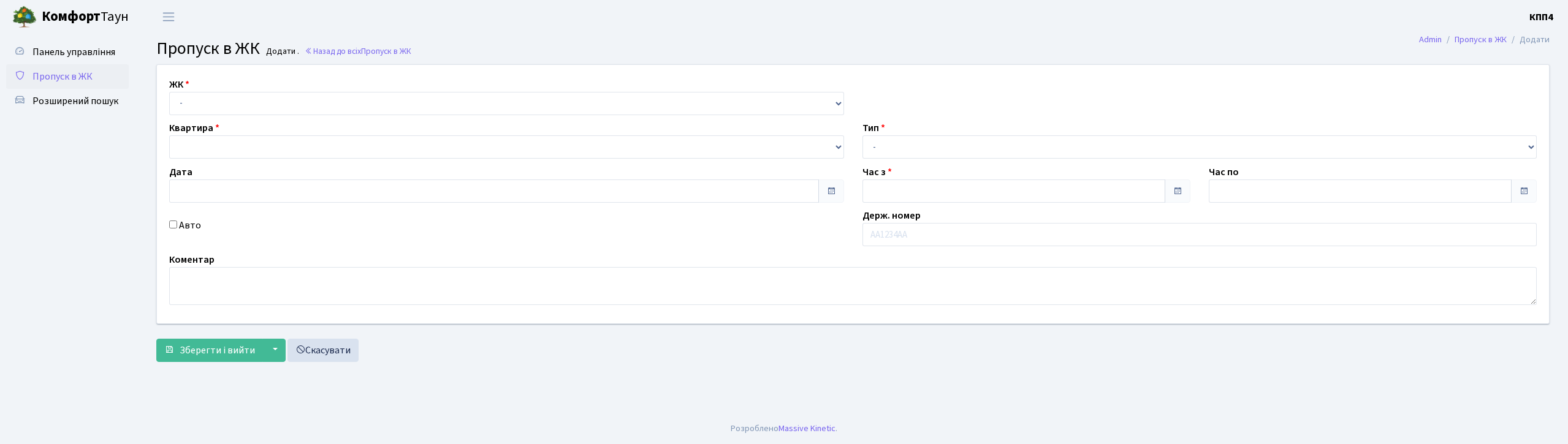
click at [250, 104] on select "- КТ, вул. Регенераторна, 4 КТ2, просп. [STREET_ADDRESS] [STREET_ADDRESS] [PERS…" at bounding box center [506, 104] width 675 height 23
type input "[DATE]"
type input "20:45"
type input "22:00"
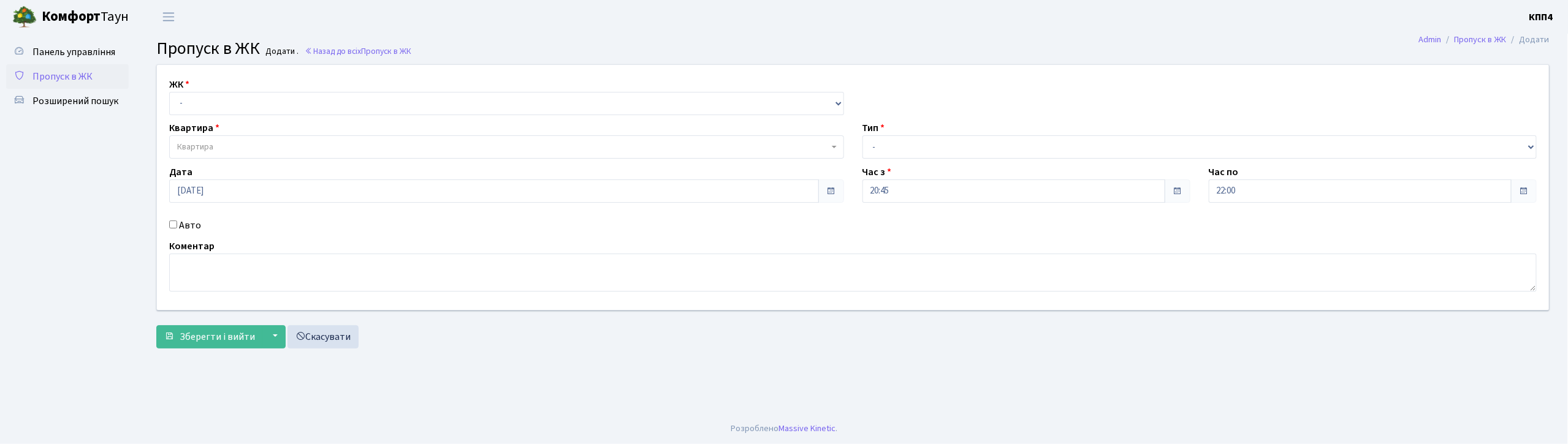
select select "271"
click at [169, 92] on select "- КТ, вул. Регенераторна, 4 КТ2, просп. [STREET_ADDRESS] [STREET_ADDRESS] [PERS…" at bounding box center [506, 104] width 675 height 23
select select
click at [234, 146] on span "Квартира" at bounding box center [503, 147] width 651 height 13
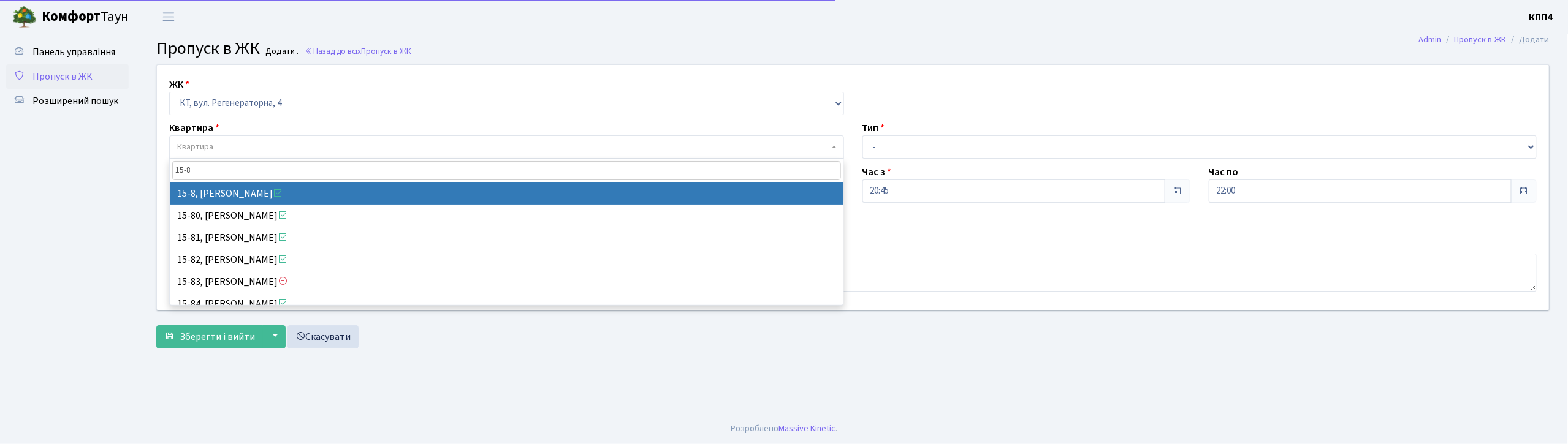
type input "15-8"
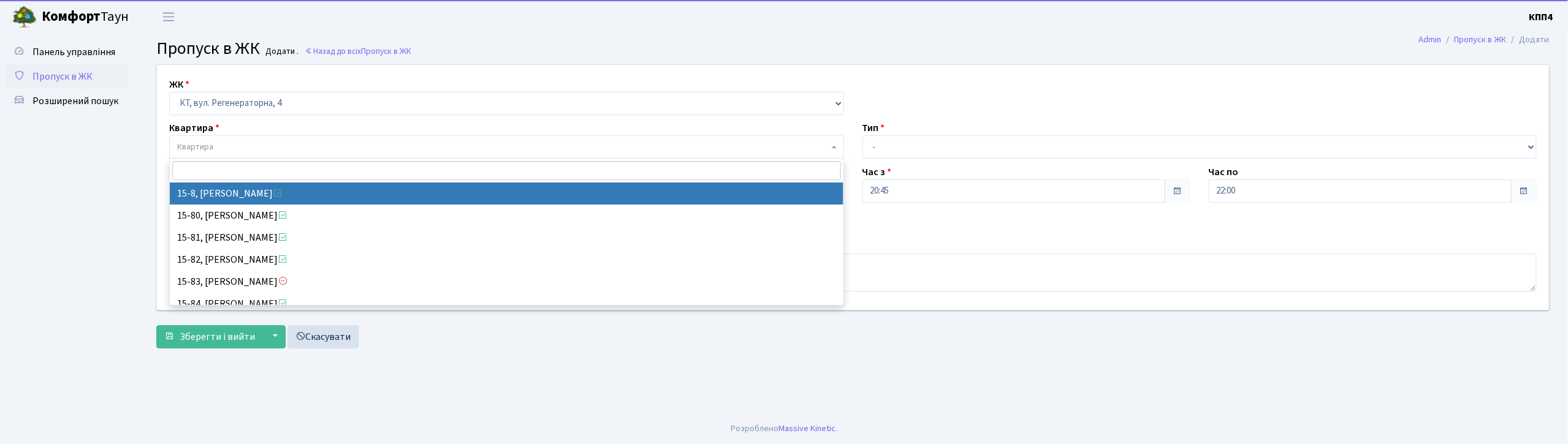
select select "8783"
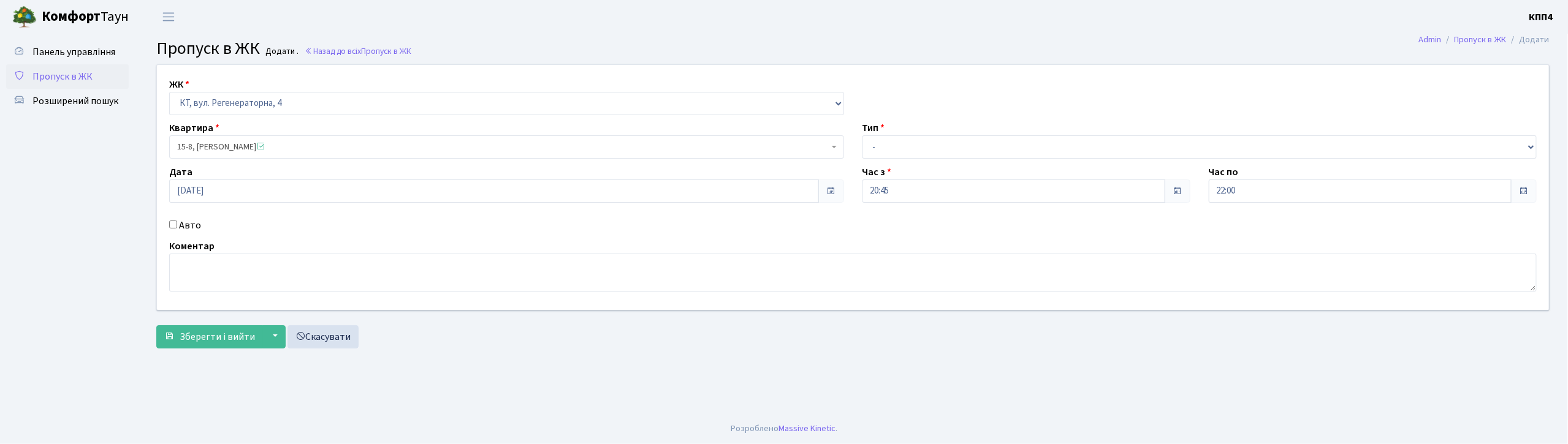
click at [202, 226] on div "Авто" at bounding box center [506, 225] width 693 height 15
click at [182, 222] on label "Авто" at bounding box center [190, 225] width 22 height 15
click at [177, 222] on input "Авто" at bounding box center [173, 224] width 8 height 8
checkbox input "true"
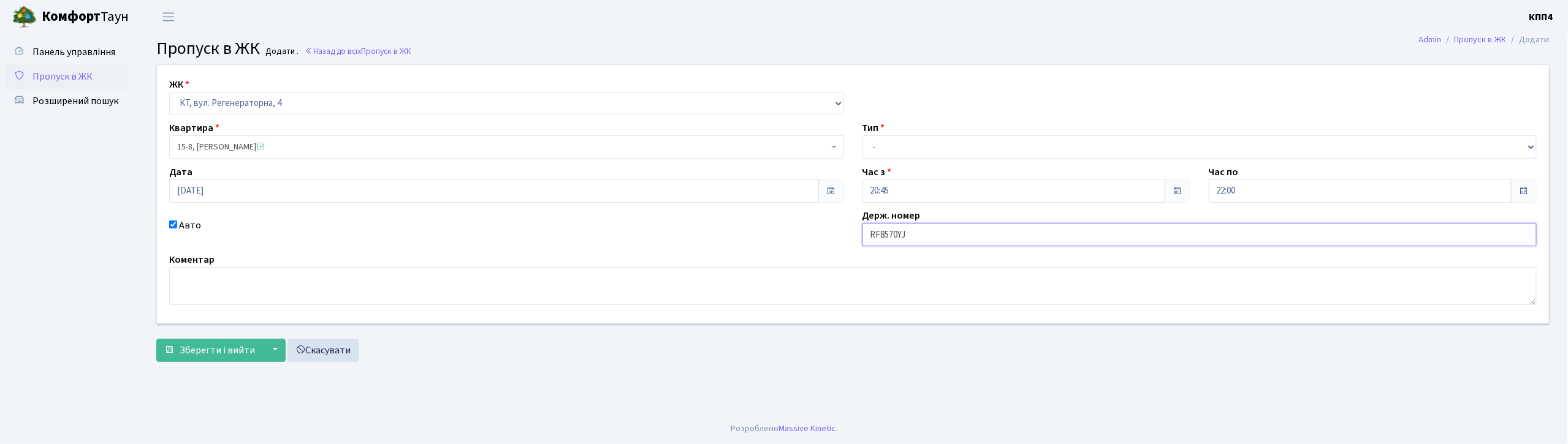
click at [881, 240] on input "RF8570YJ" at bounding box center [1200, 235] width 675 height 23
click at [929, 236] on input "КА8570YJ" at bounding box center [1200, 235] width 675 height 23
type input "КА8570НО"
click at [929, 143] on select "- Доставка Таксі Гості Сервіс" at bounding box center [1200, 147] width 675 height 23
select select "2"
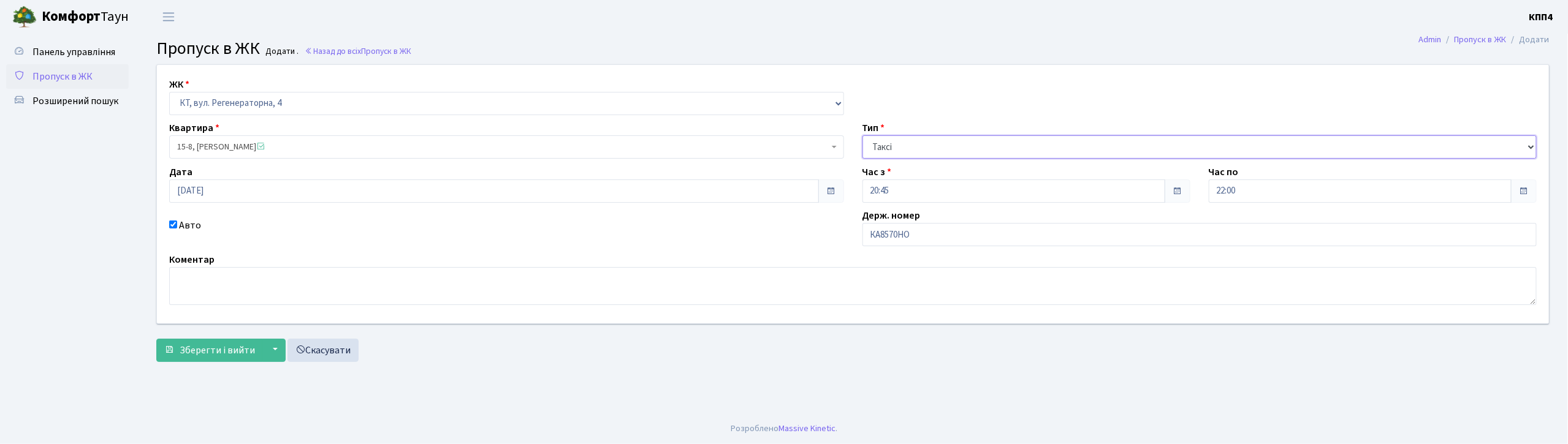
click at [862, 135] on select "- Доставка Таксі Гості Сервіс" at bounding box center [1200, 147] width 675 height 23
click at [224, 351] on span "Зберегти і вийти" at bounding box center [218, 351] width 76 height 14
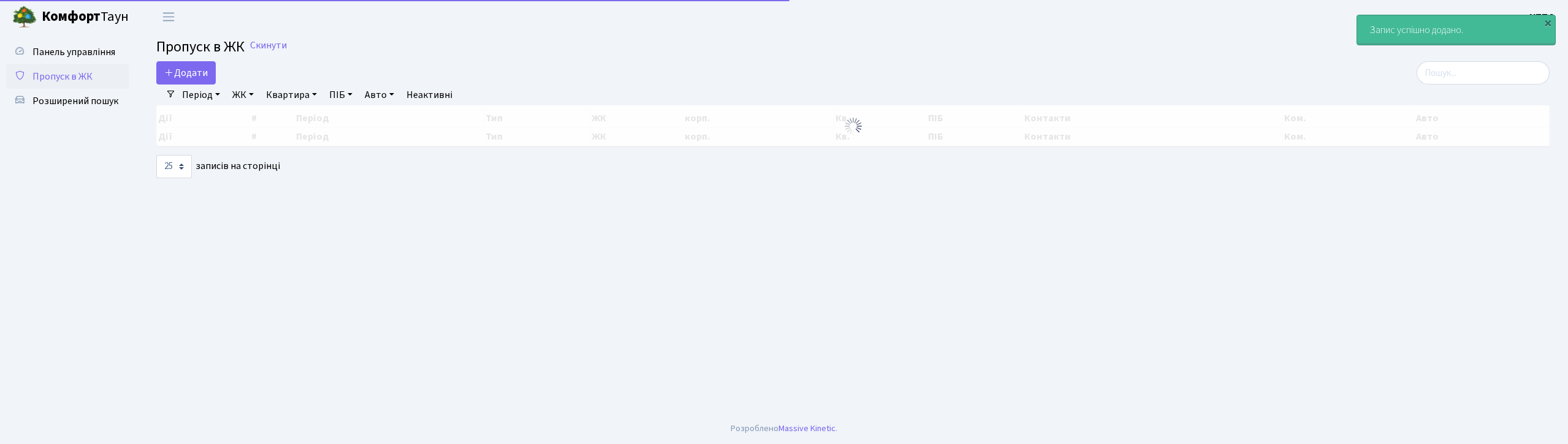
select select "25"
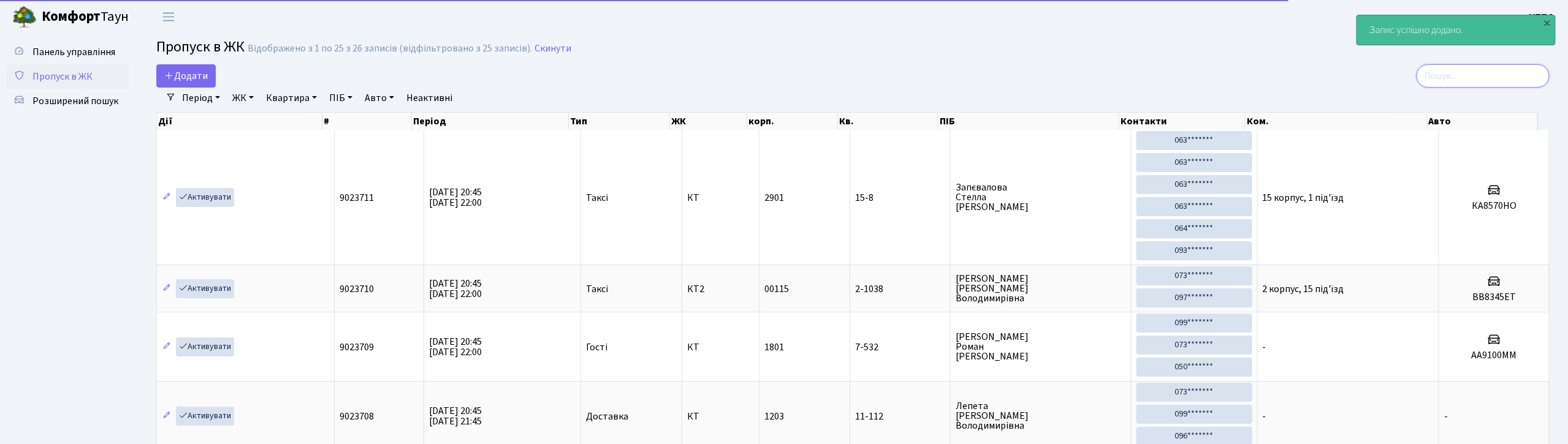
click at [1493, 79] on input "search" at bounding box center [1482, 76] width 133 height 23
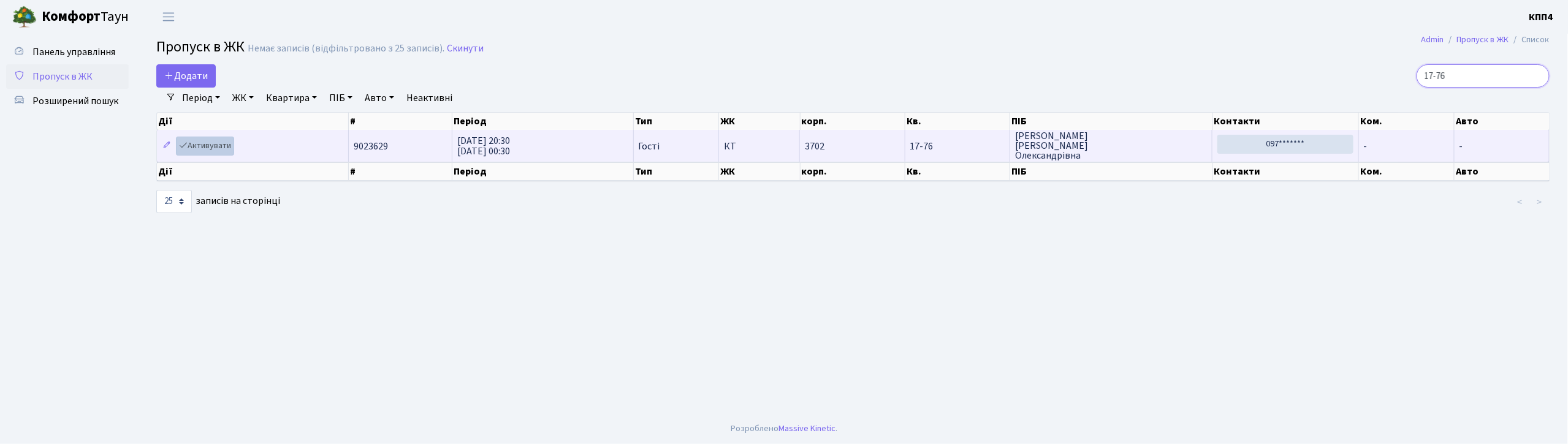
type input "17-76"
click at [225, 147] on link "Активувати" at bounding box center [205, 147] width 58 height 19
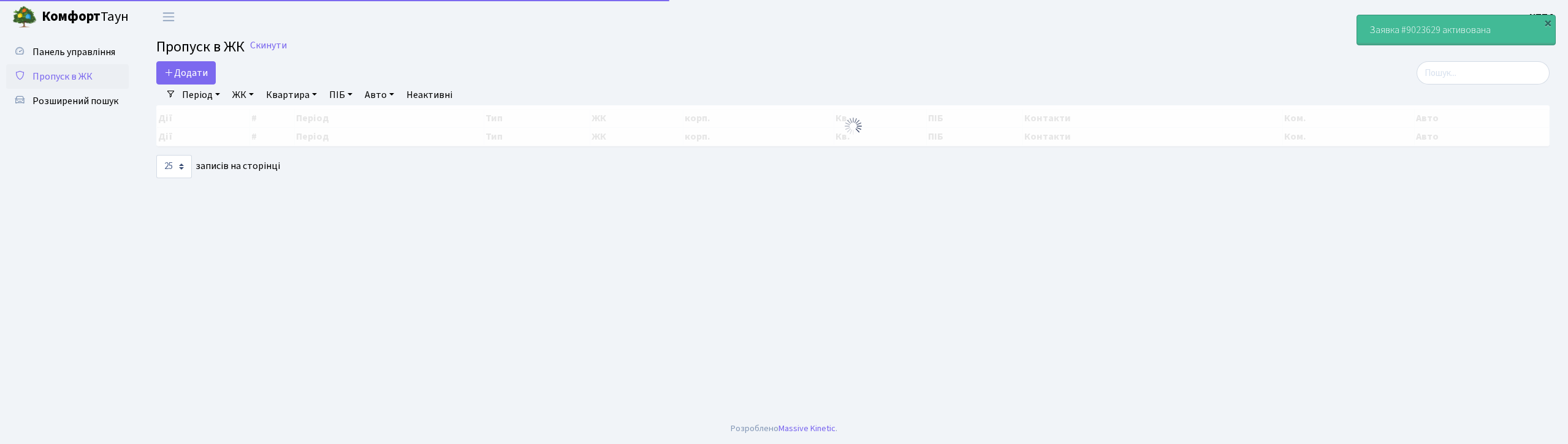
select select "25"
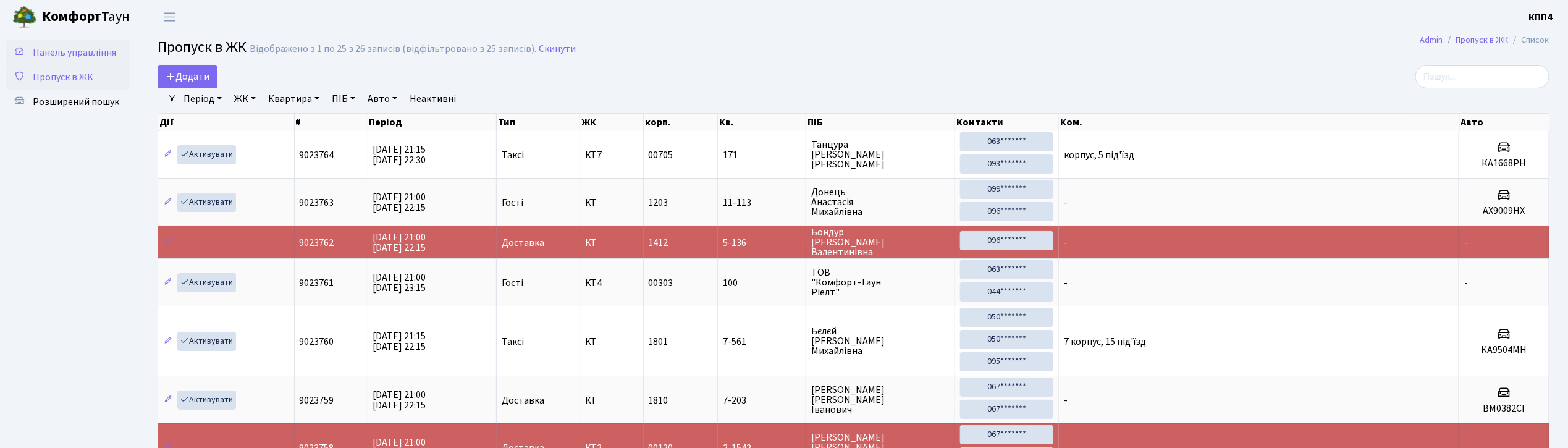
click at [80, 50] on span "Панель управління" at bounding box center [73, 53] width 83 height 14
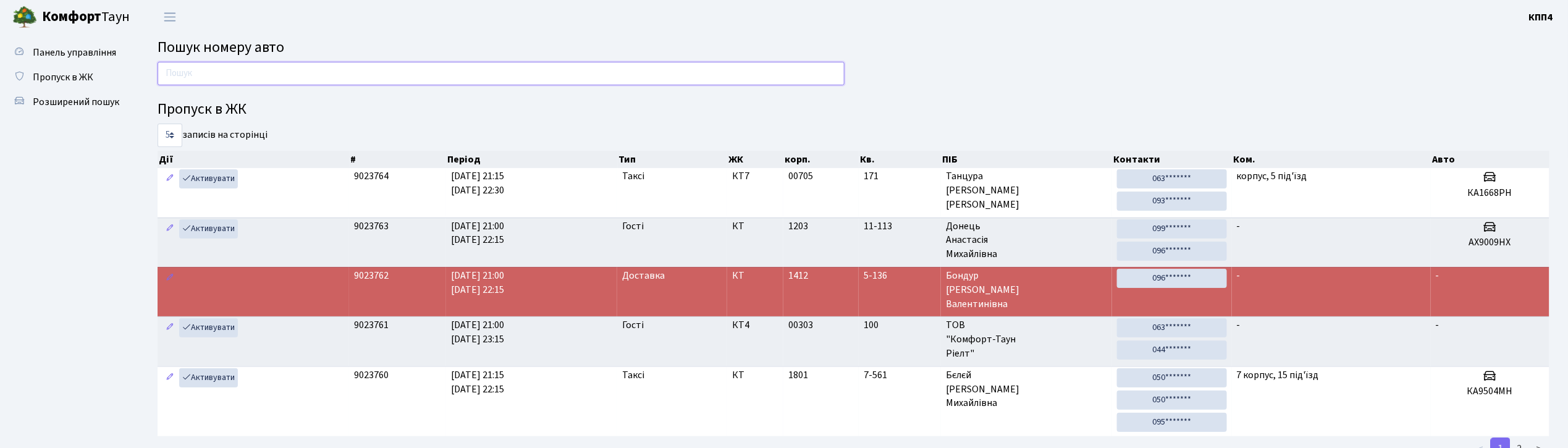
click at [272, 73] on input "text" at bounding box center [500, 74] width 687 height 24
type input "1668"
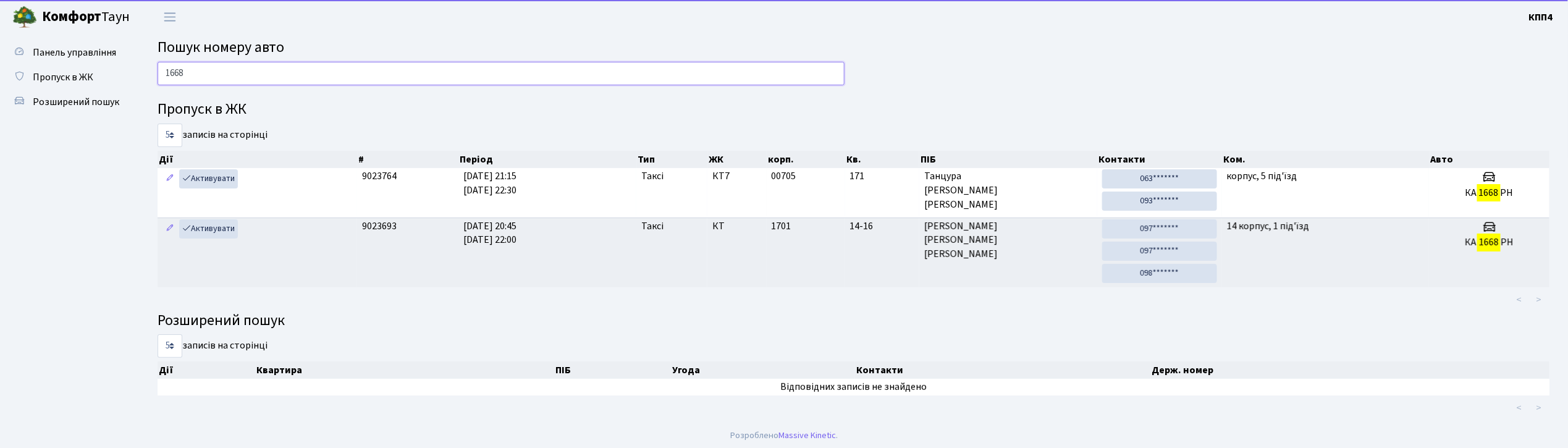
scroll to position [4, 0]
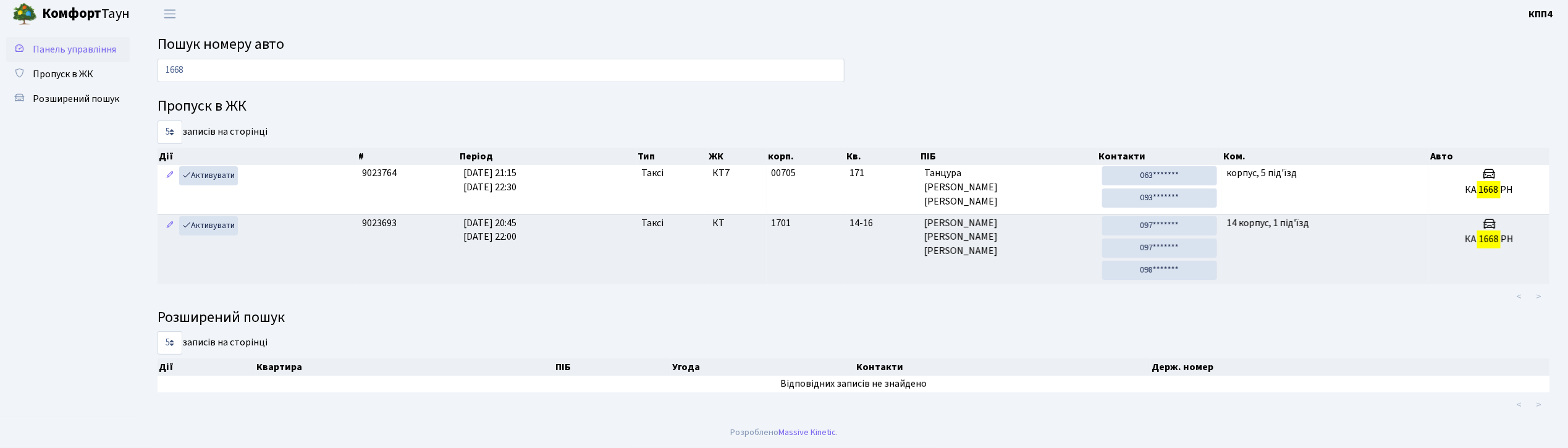
click at [72, 44] on span "Панель управління" at bounding box center [73, 50] width 83 height 14
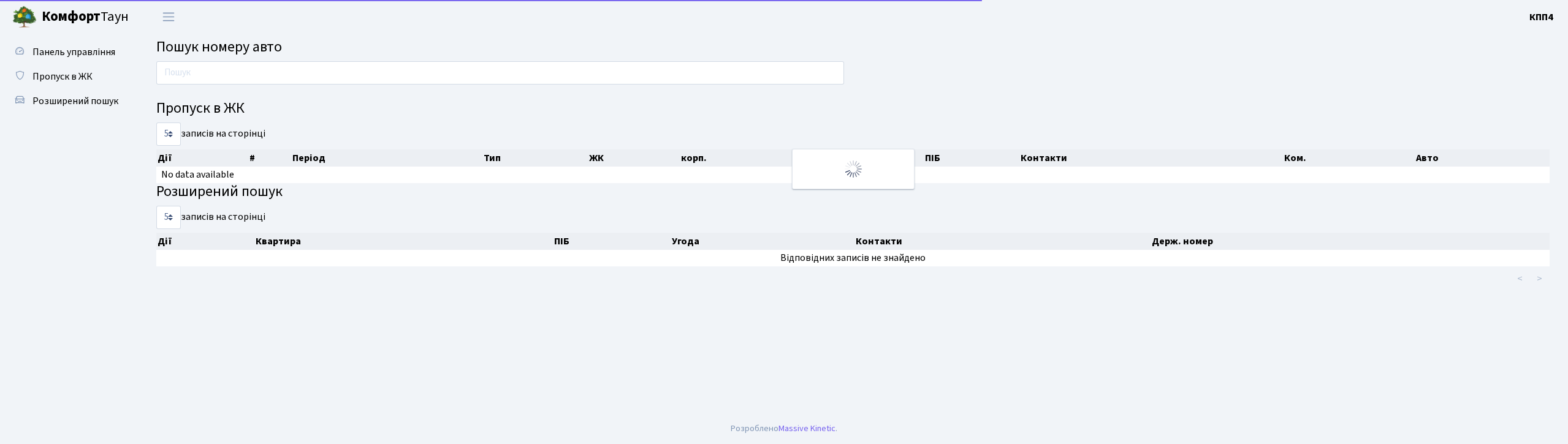
click at [219, 64] on input "text" at bounding box center [501, 73] width 688 height 23
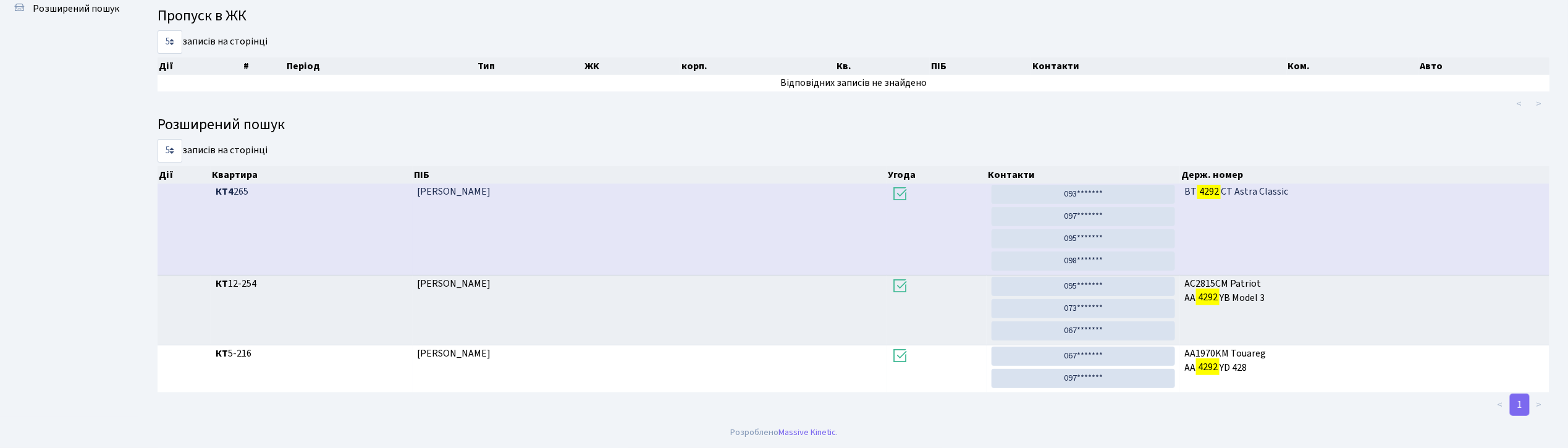
scroll to position [67, 0]
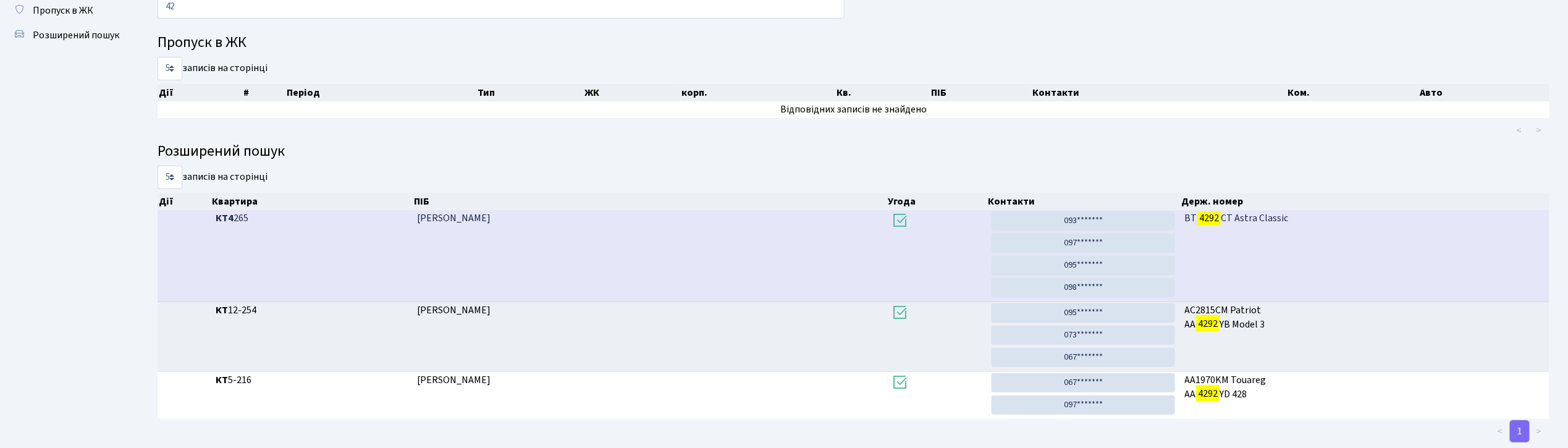
type input "4"
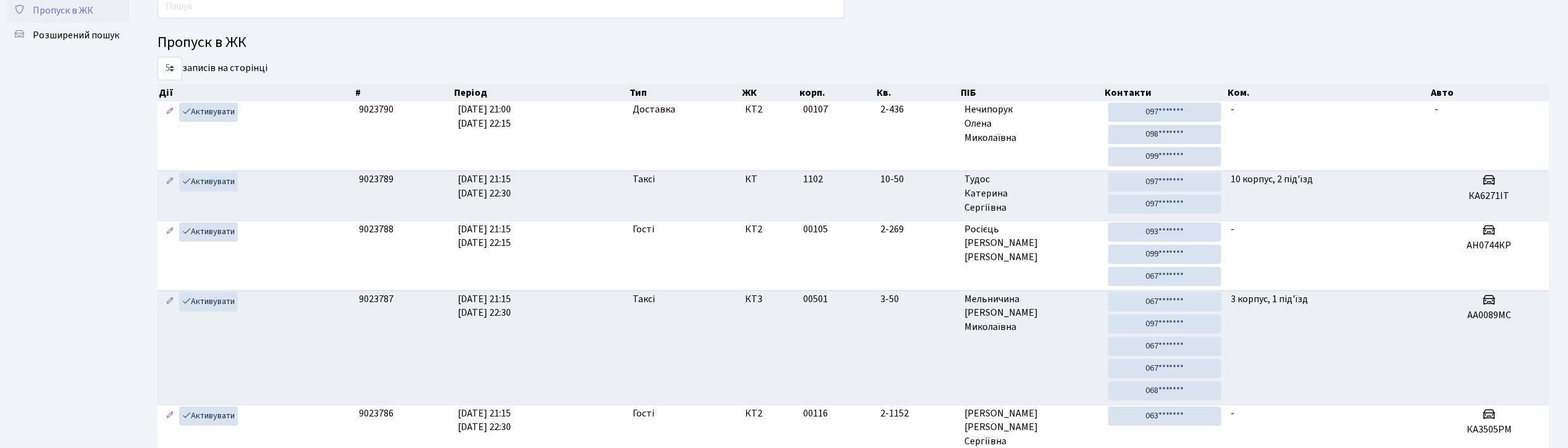
click at [100, 18] on link "Пропуск в ЖК" at bounding box center [68, 10] width 123 height 25
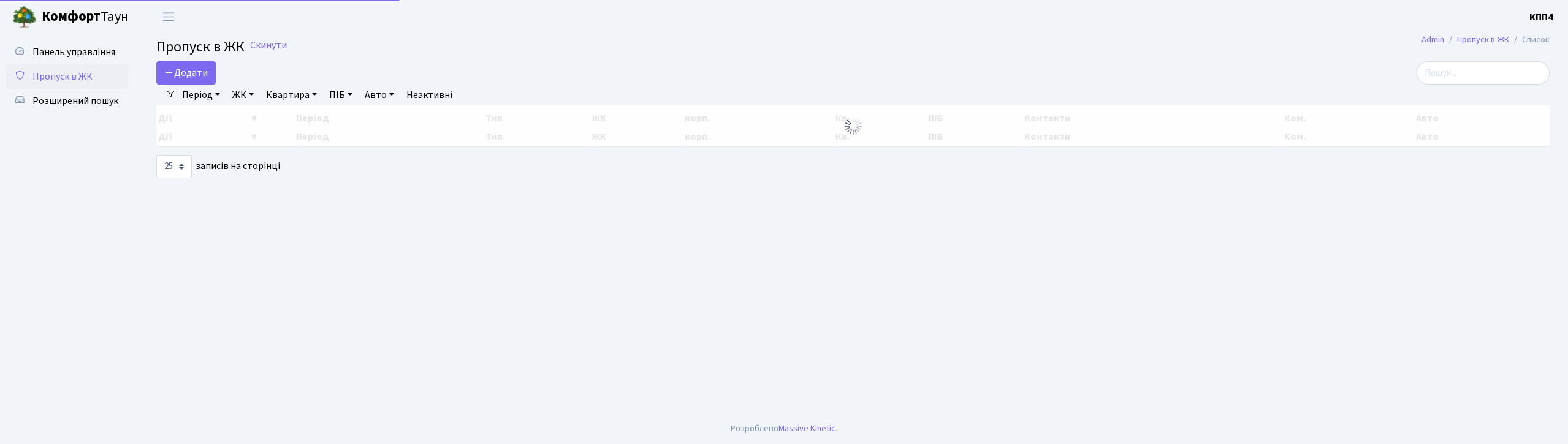
select select "25"
click at [170, 71] on icon at bounding box center [169, 72] width 10 height 10
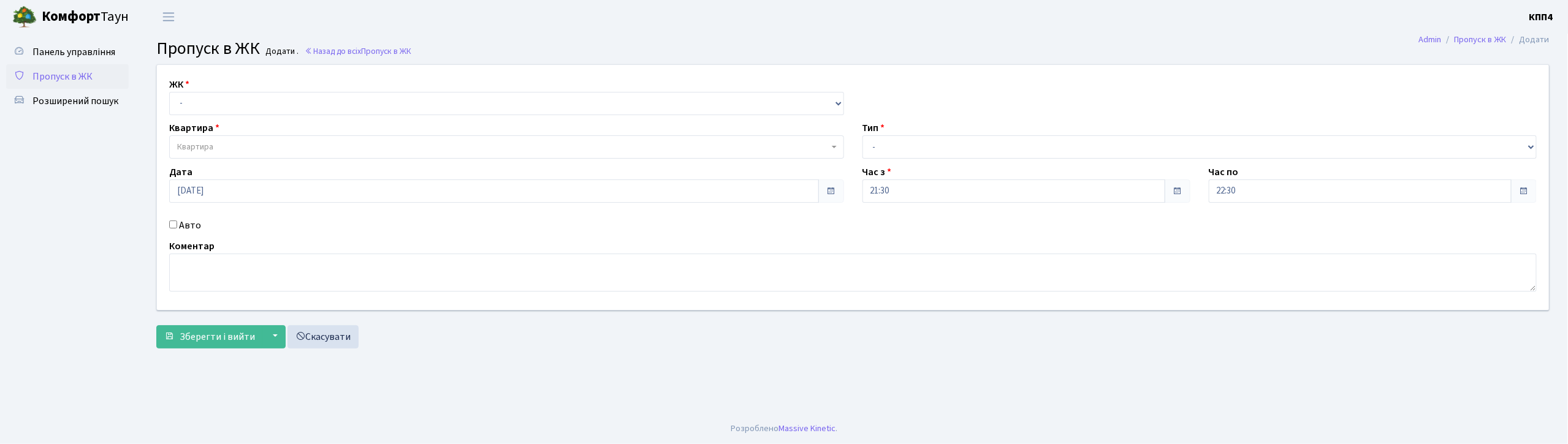
select select "271"
click at [169, 92] on select "- КТ, вул. Регенераторна, 4 КТ2, просп. [STREET_ADDRESS] [STREET_ADDRESS] [PERS…" at bounding box center [506, 104] width 675 height 23
select select
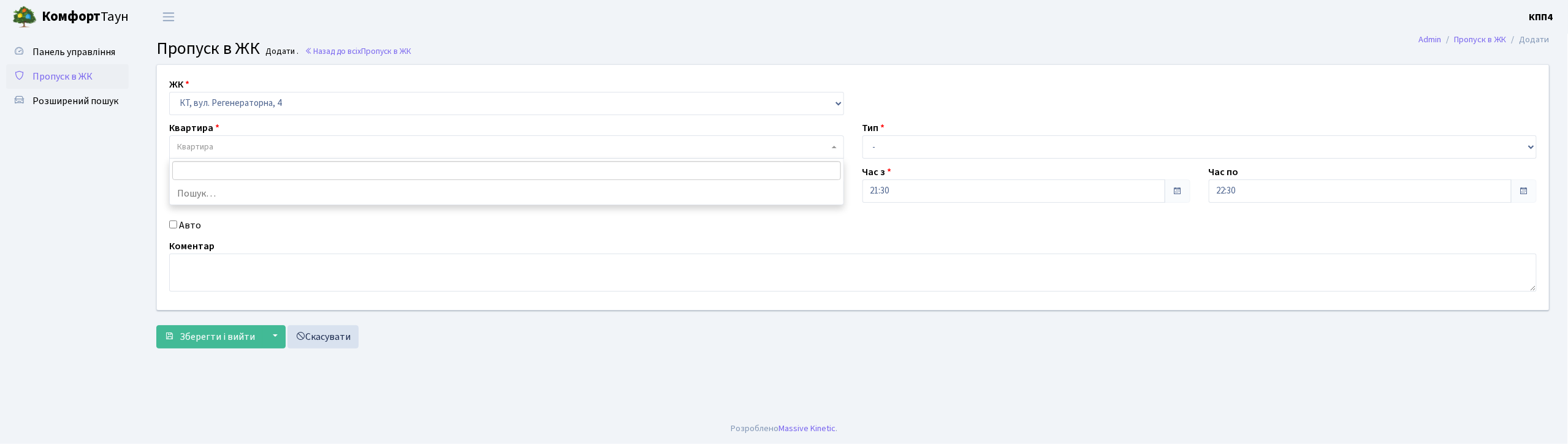
click at [213, 145] on span "Квартира" at bounding box center [194, 147] width 36 height 13
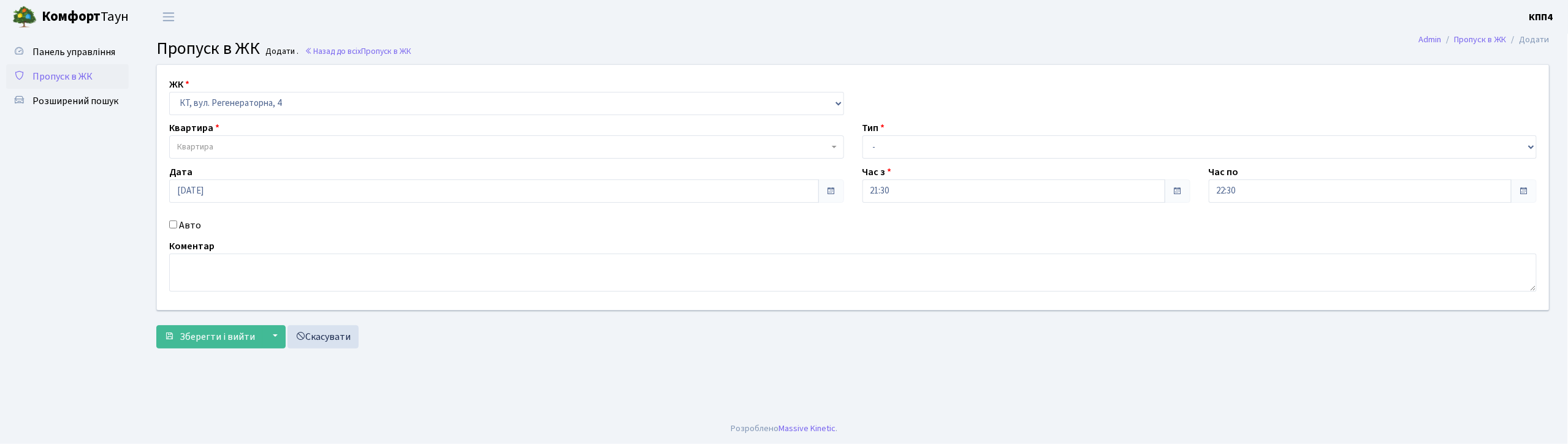
drag, startPoint x: 175, startPoint y: 229, endPoint x: 197, endPoint y: 220, distance: 23.8
click at [177, 228] on div "Авто" at bounding box center [506, 225] width 693 height 15
click at [185, 228] on label "Авто" at bounding box center [190, 225] width 22 height 15
click at [177, 228] on input "Авто" at bounding box center [173, 224] width 8 height 8
checkbox input "true"
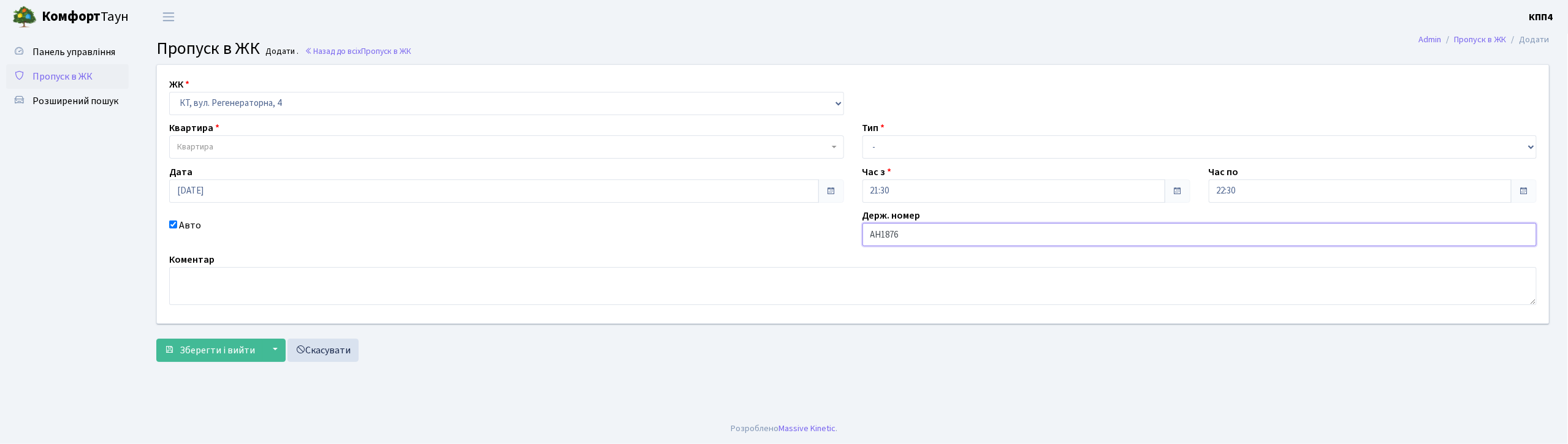
type input "АН1876"
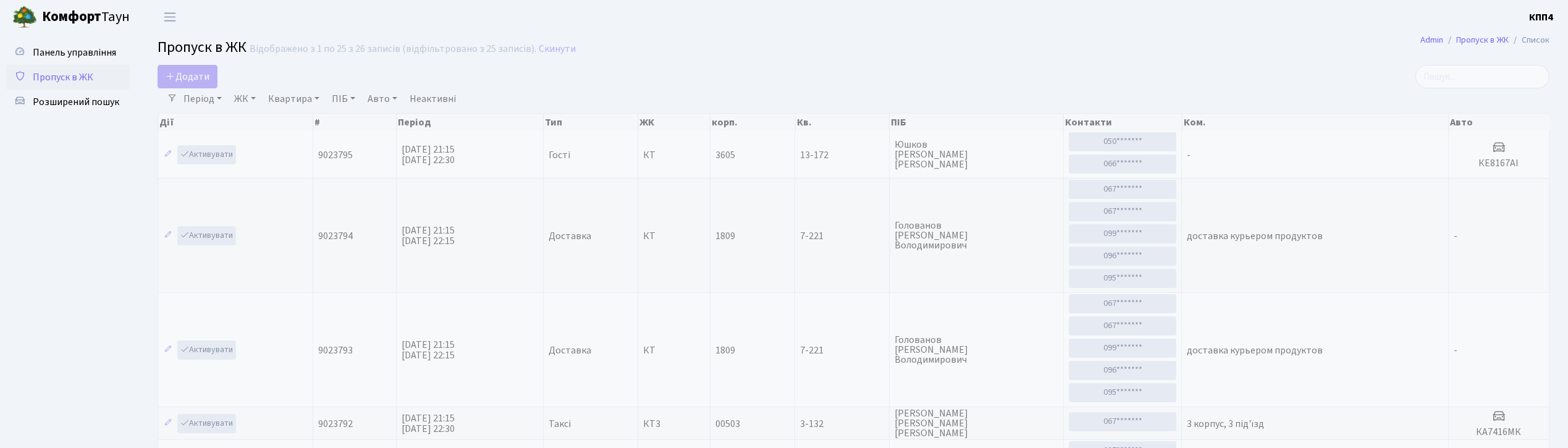
select select "25"
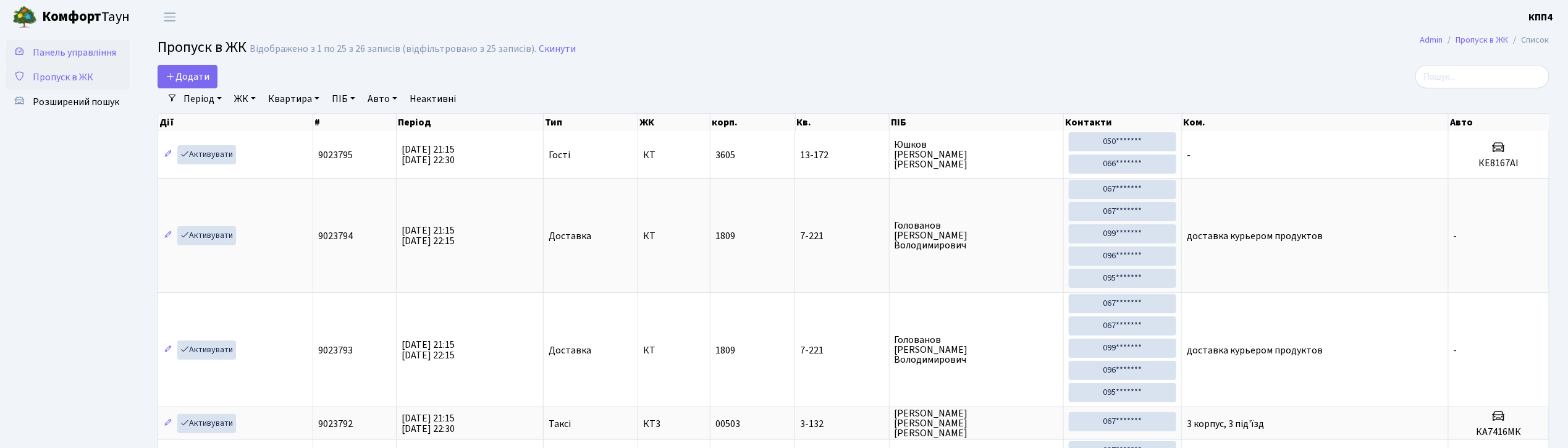
click at [95, 51] on span "Панель управління" at bounding box center [73, 53] width 83 height 14
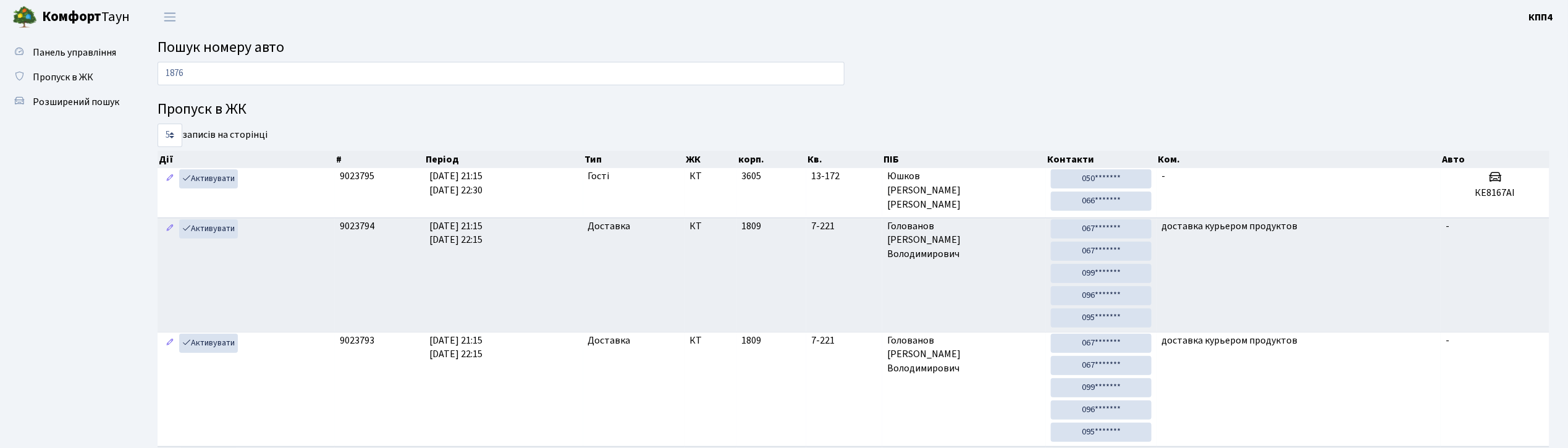
type input "1876"
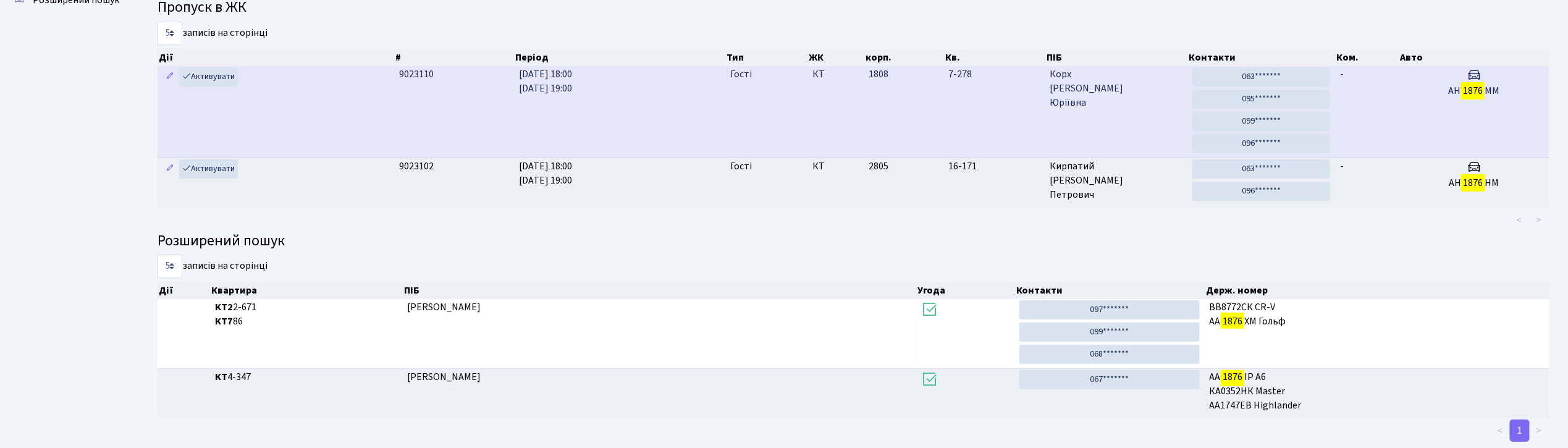
scroll to position [131, 0]
